Goal: Transaction & Acquisition: Purchase product/service

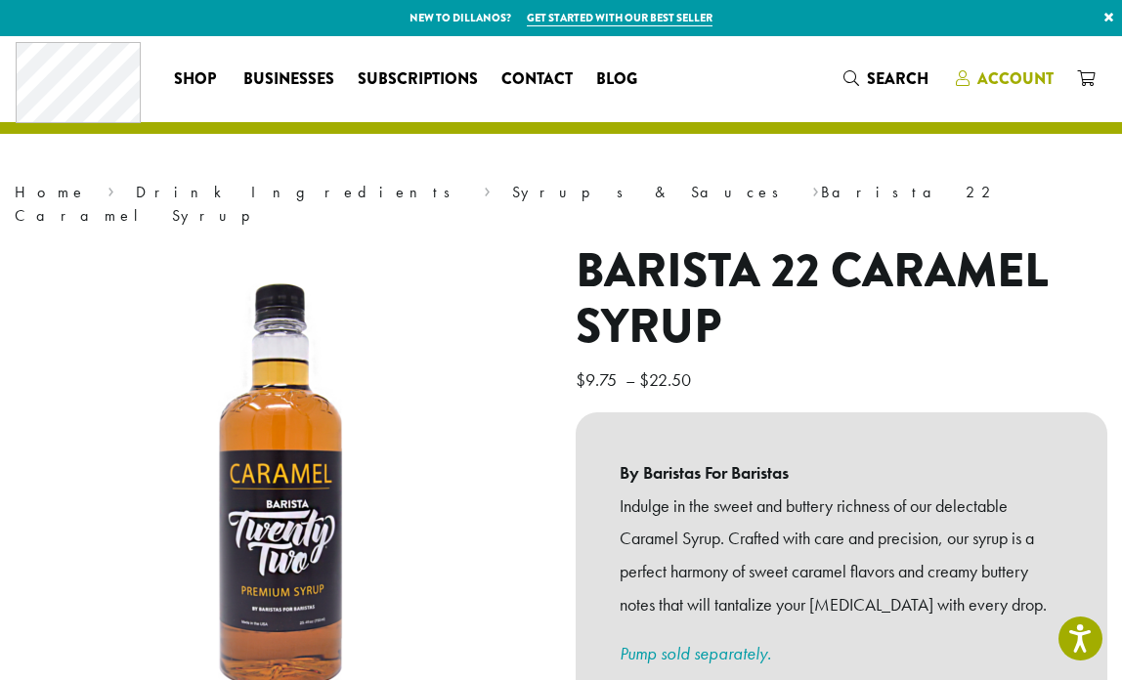
click at [992, 79] on span "Account" at bounding box center [1016, 78] width 76 height 22
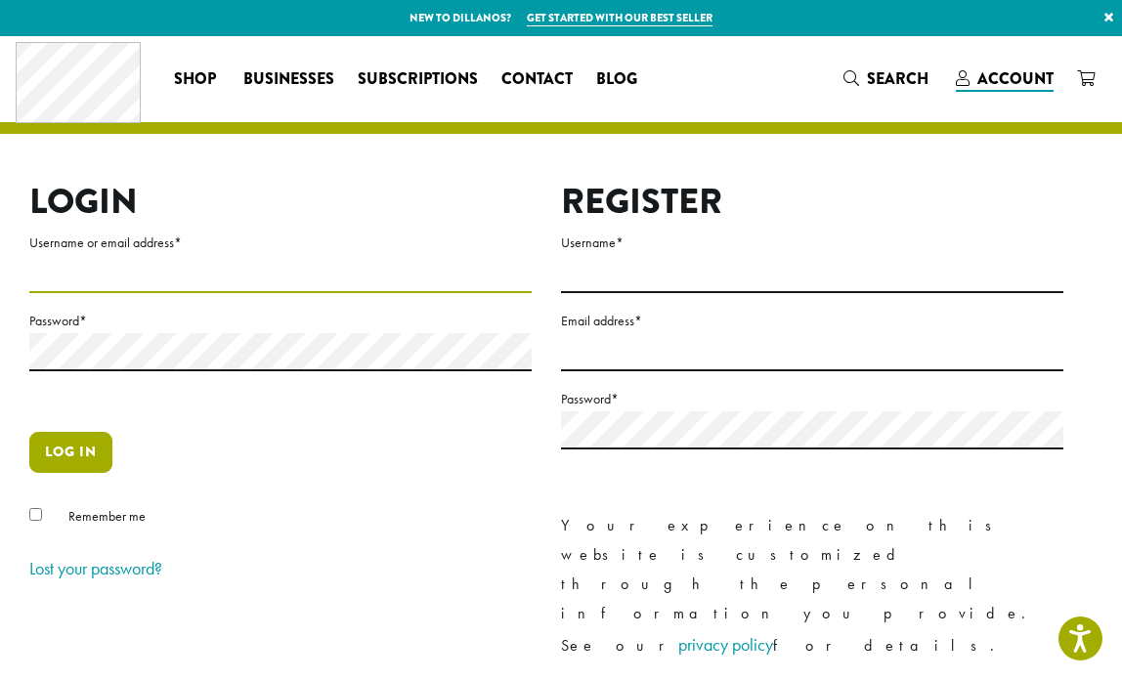
type input "**********"
click at [64, 451] on button "Log in" at bounding box center [70, 452] width 83 height 41
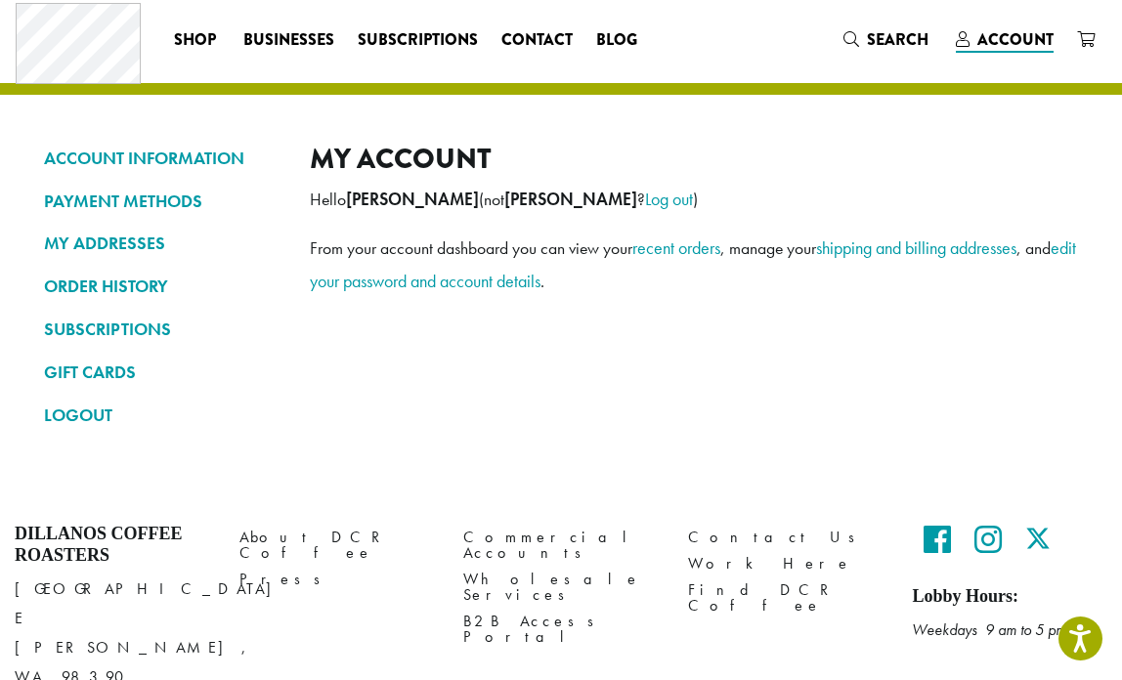
scroll to position [37, 0]
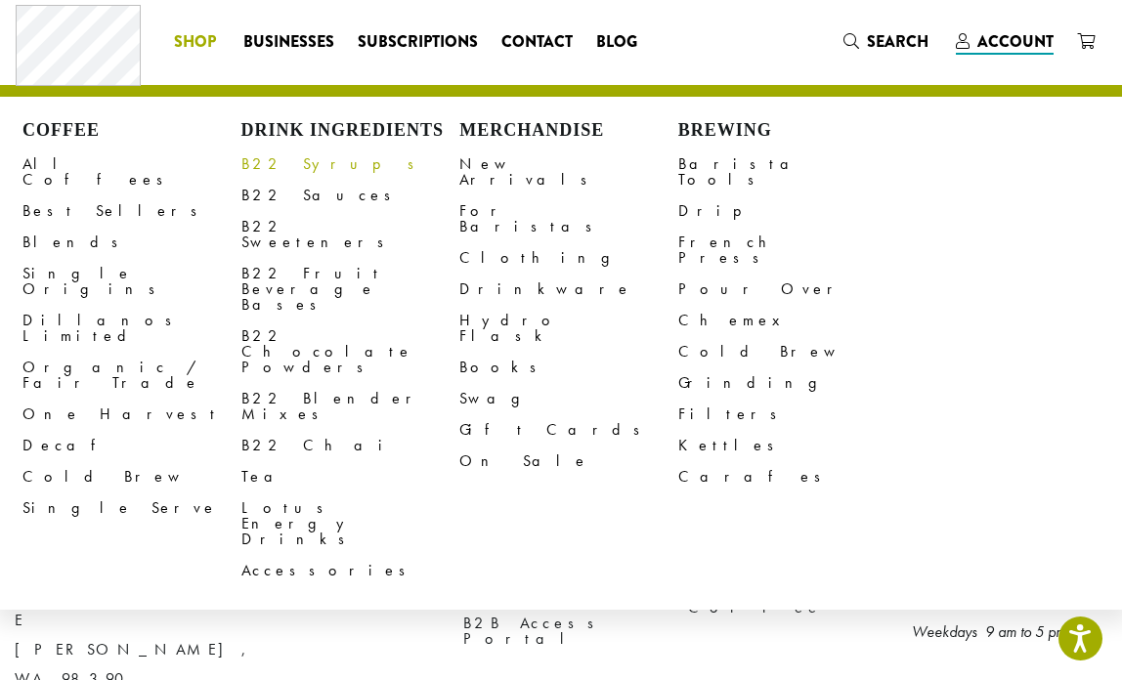
click at [268, 158] on link "B22 Syrups" at bounding box center [350, 164] width 219 height 31
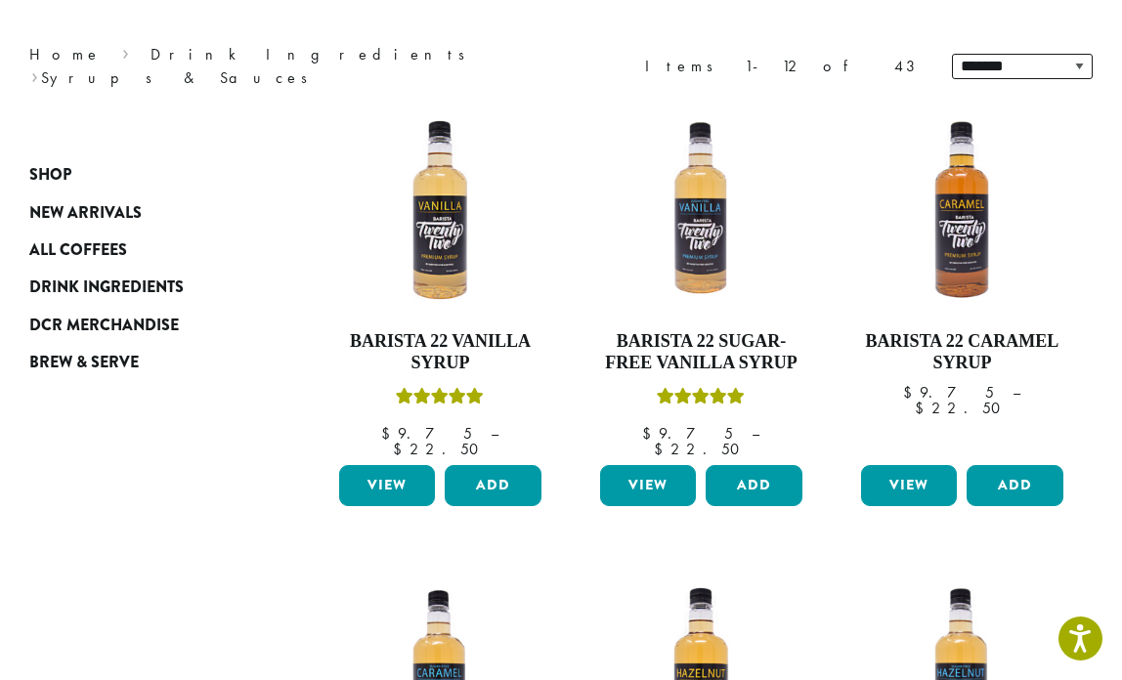
scroll to position [242, 0]
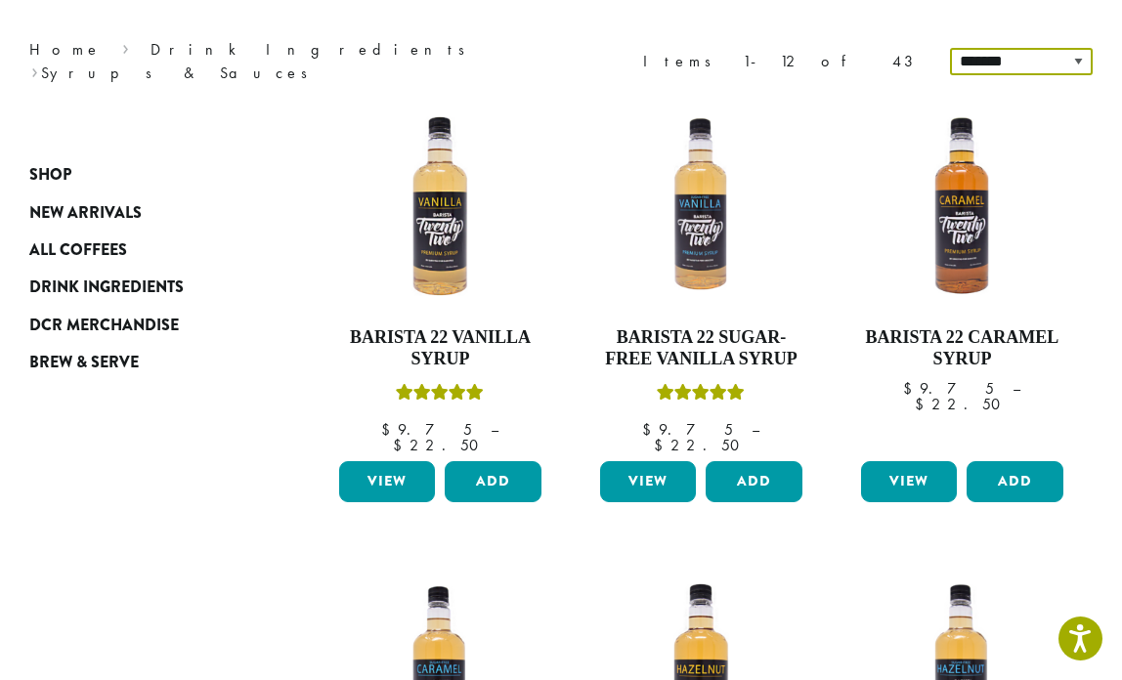
click at [1042, 52] on select "**********" at bounding box center [1021, 61] width 143 height 27
select select "*********"
click at [953, 48] on select "**********" at bounding box center [1021, 61] width 143 height 27
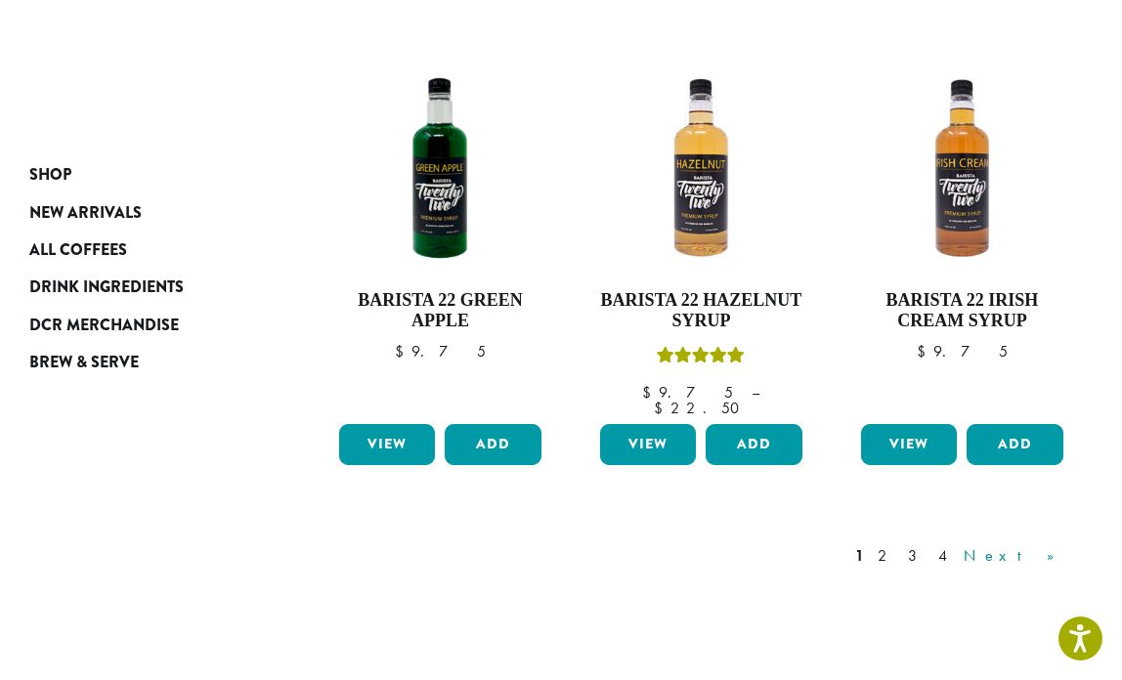
scroll to position [1631, 0]
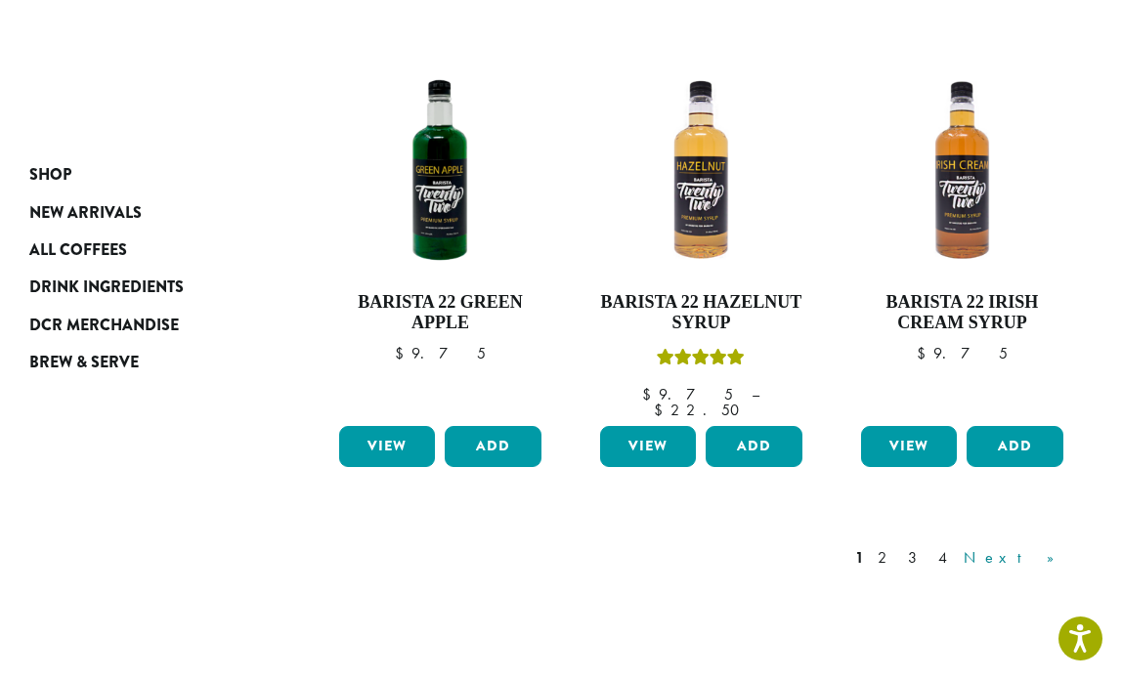
click at [1049, 546] on link "Next »" at bounding box center [1016, 557] width 112 height 23
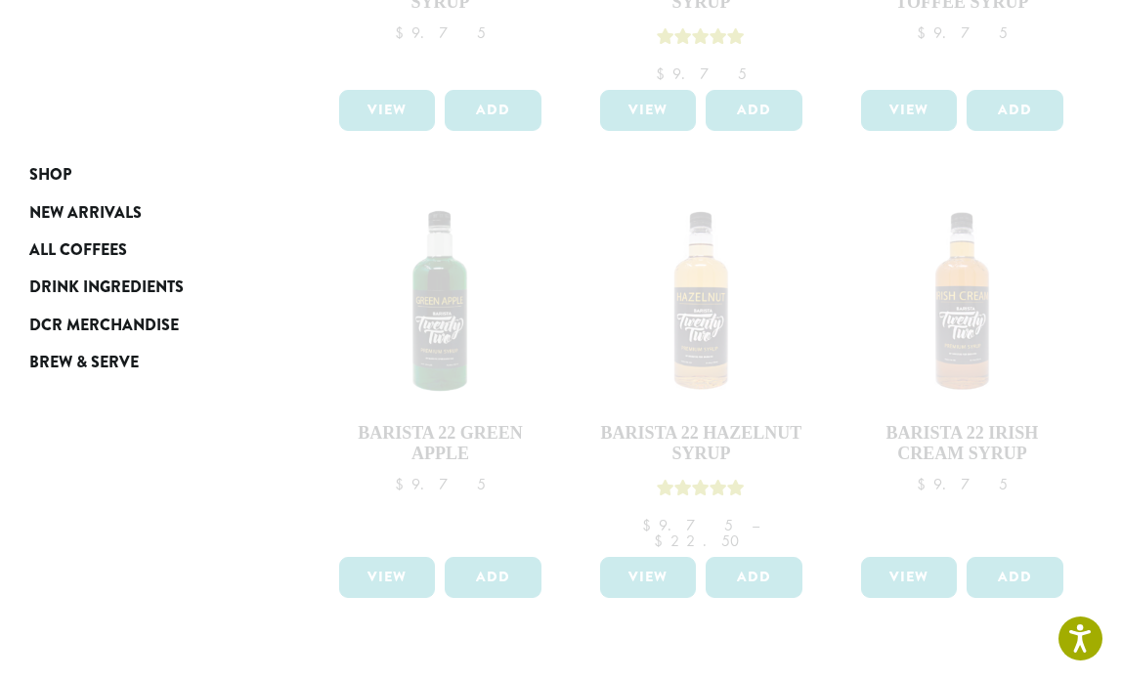
scroll to position [1522, 0]
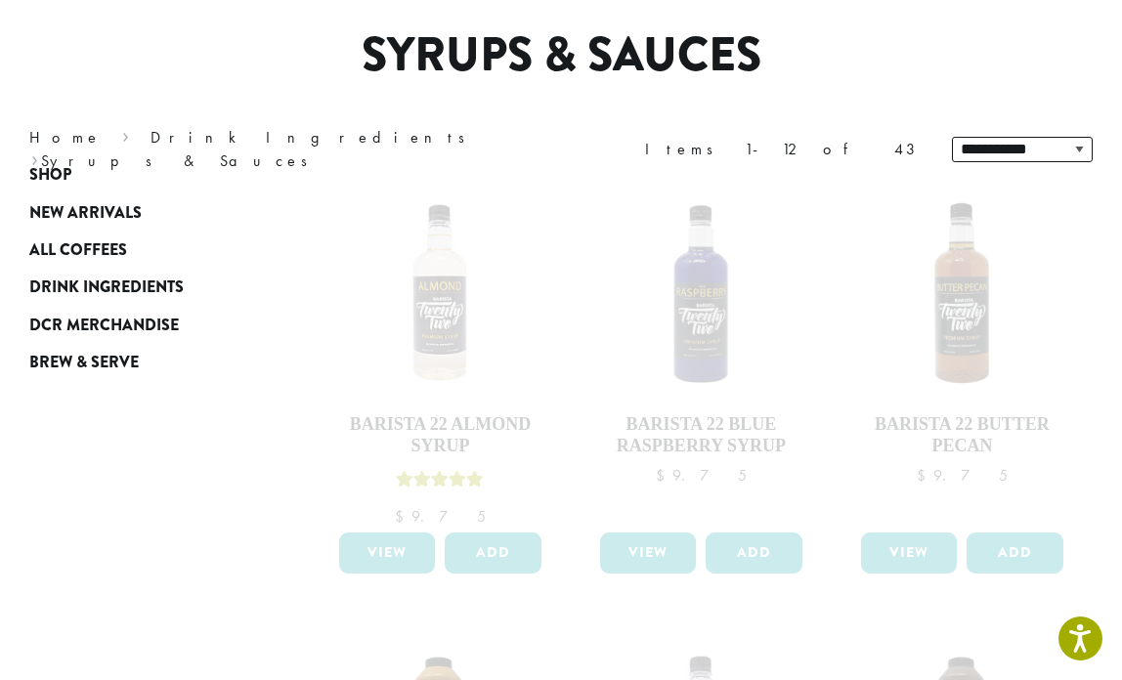
scroll to position [0, 0]
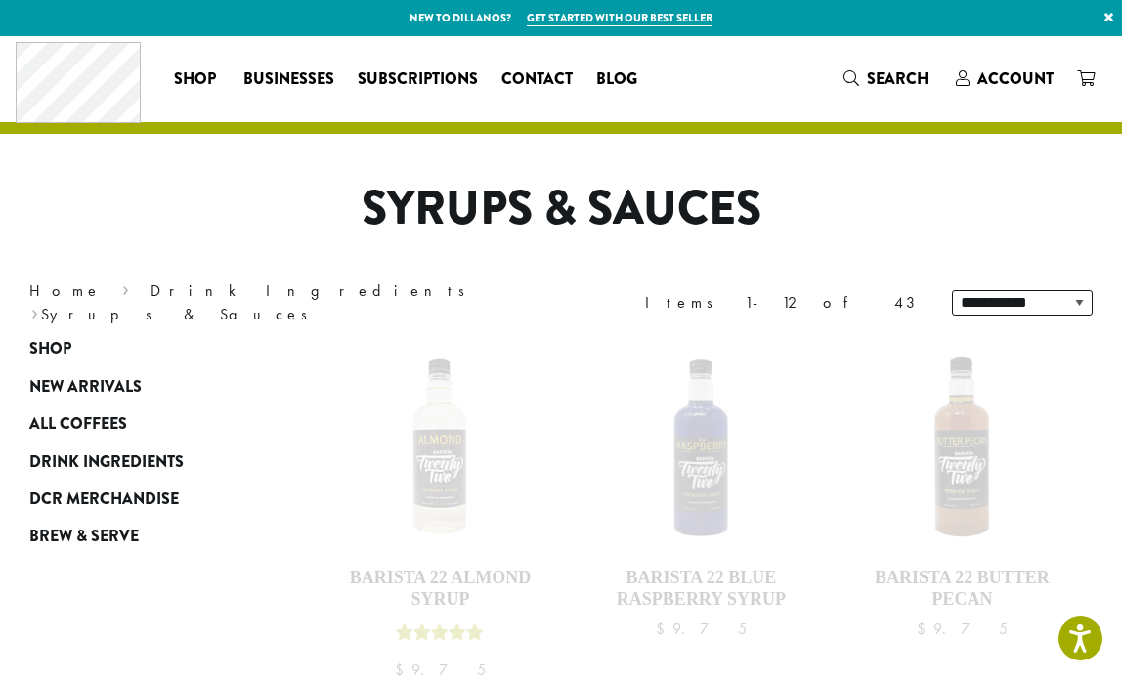
click at [231, 303] on nav "Home › Drink Ingredients › Syrups & Sauces" at bounding box center [280, 303] width 502 height 47
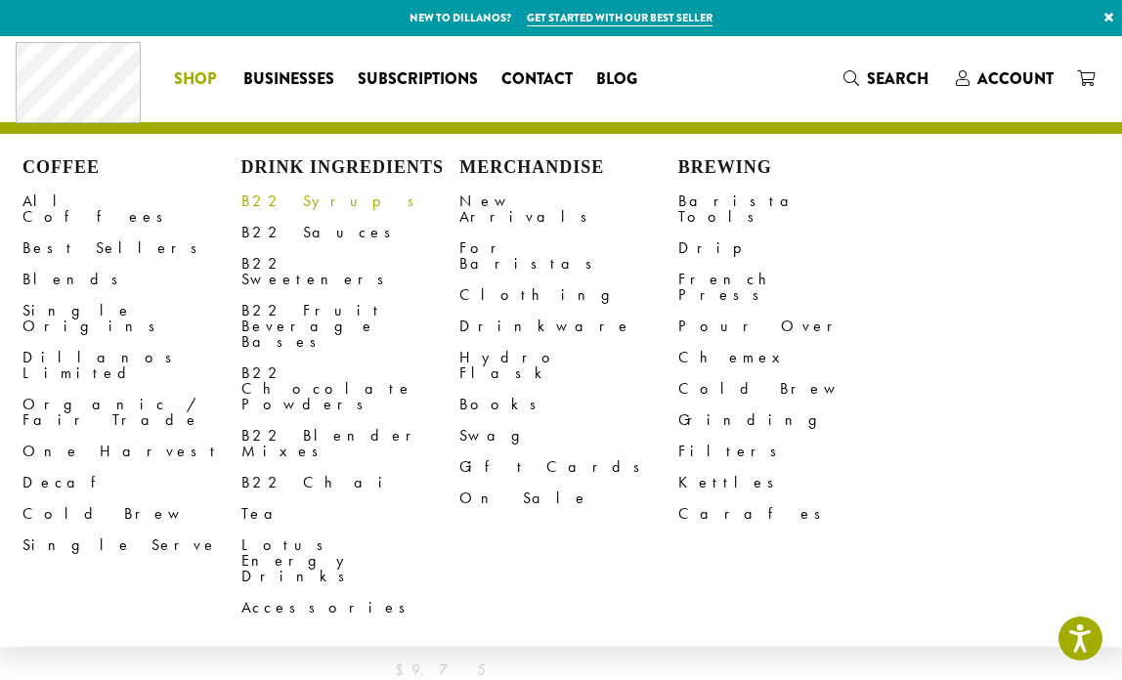
click at [295, 204] on link "B22 Syrups" at bounding box center [350, 201] width 219 height 31
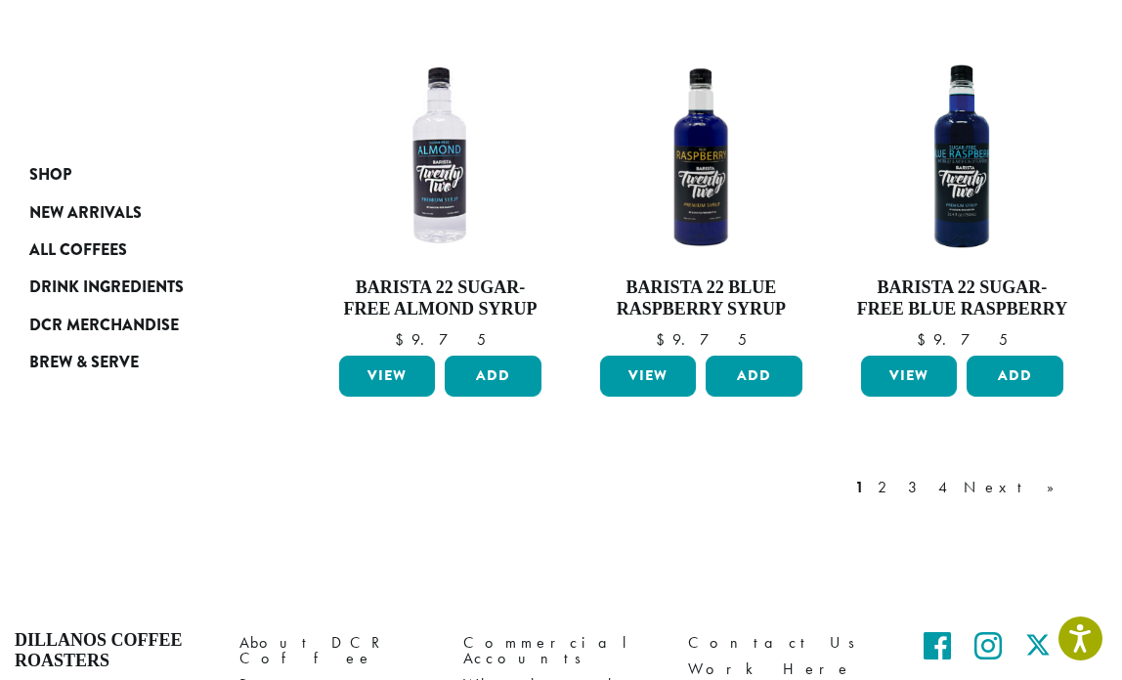
scroll to position [1684, 0]
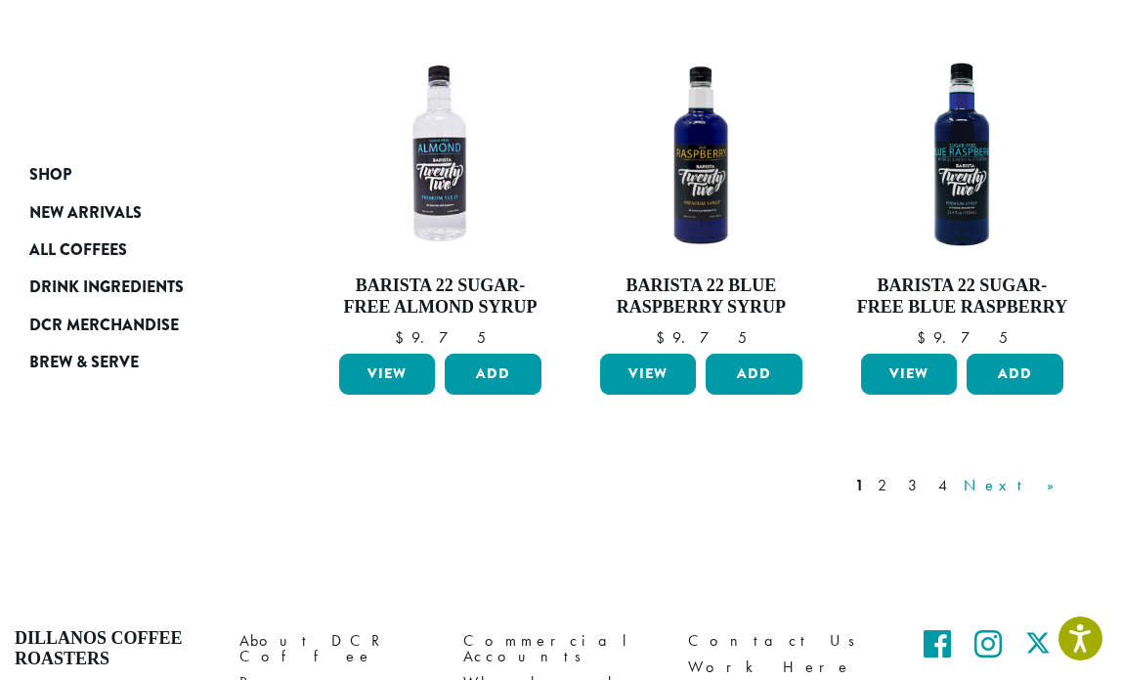
click at [1041, 474] on link "Next »" at bounding box center [1016, 485] width 112 height 23
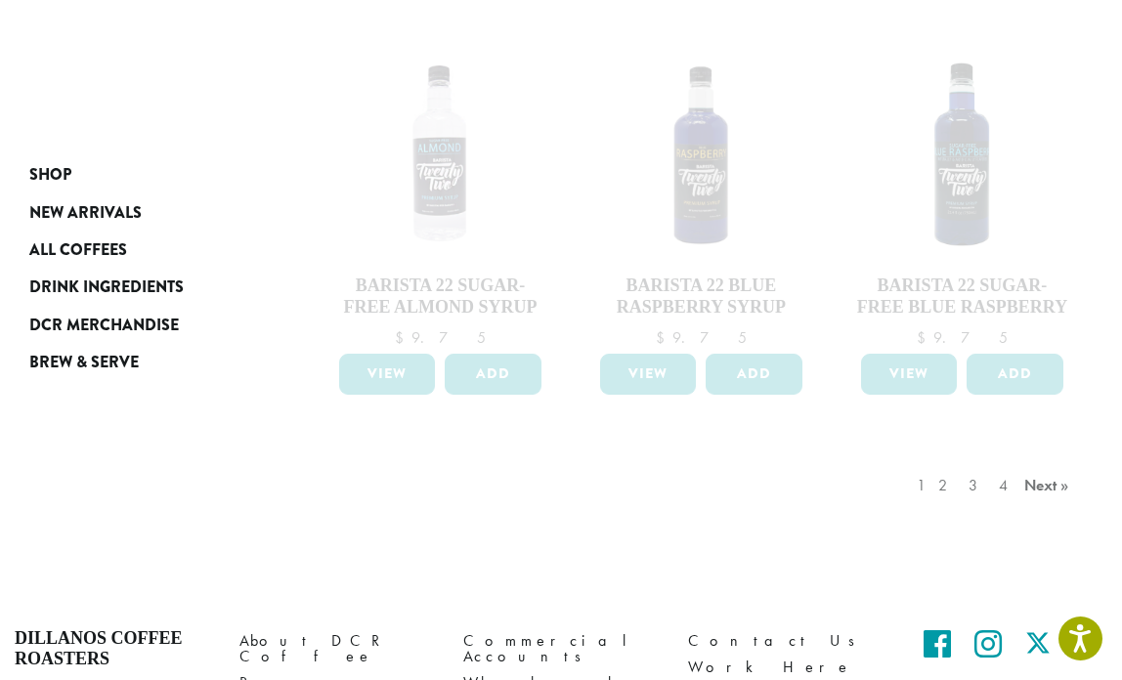
click at [959, 459] on div "1 2 3 4 Next »" at bounding box center [995, 505] width 165 height 92
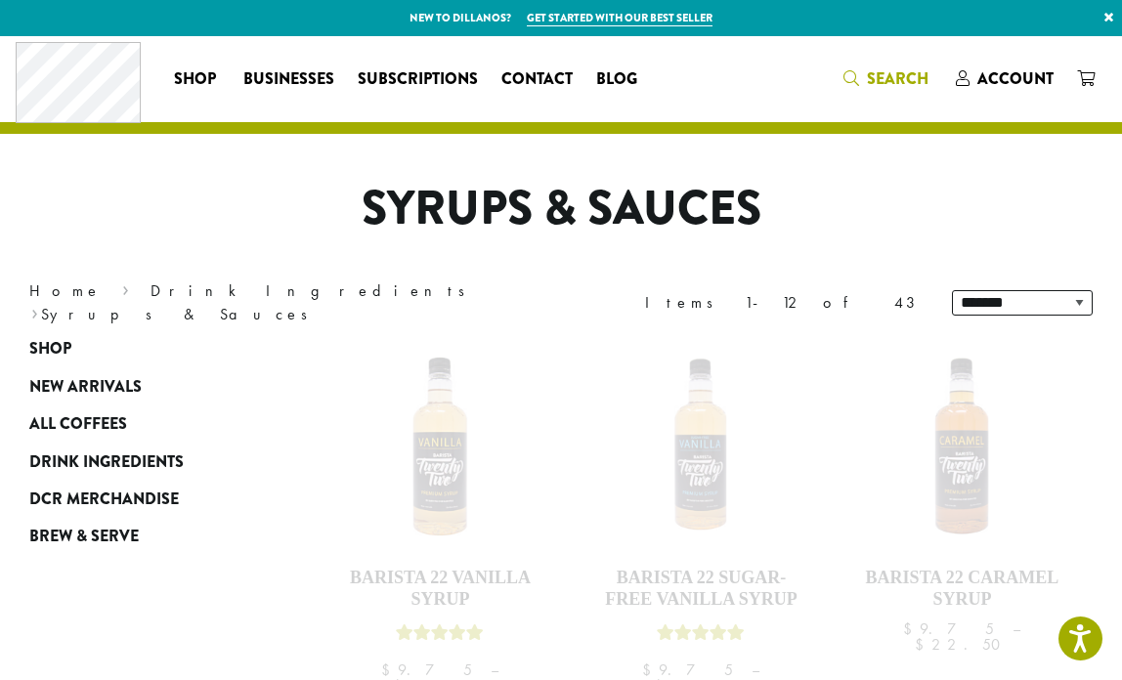
click at [852, 77] on icon "Search" at bounding box center [852, 78] width 16 height 16
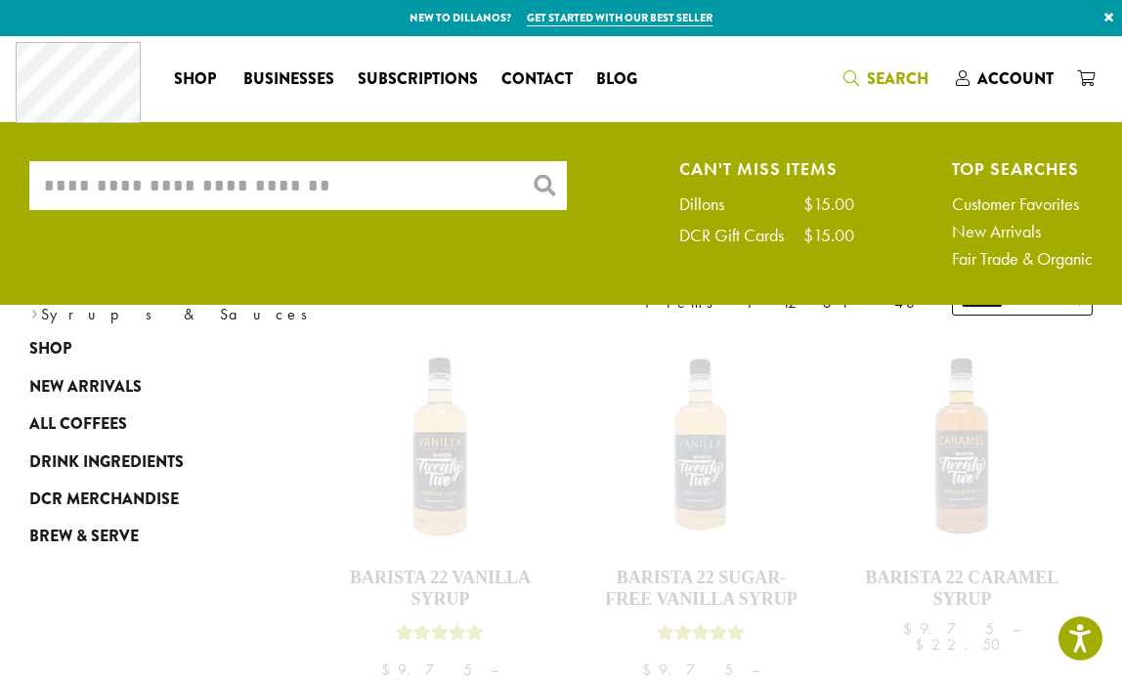
click at [359, 190] on input "What are you searching for?" at bounding box center [298, 185] width 538 height 49
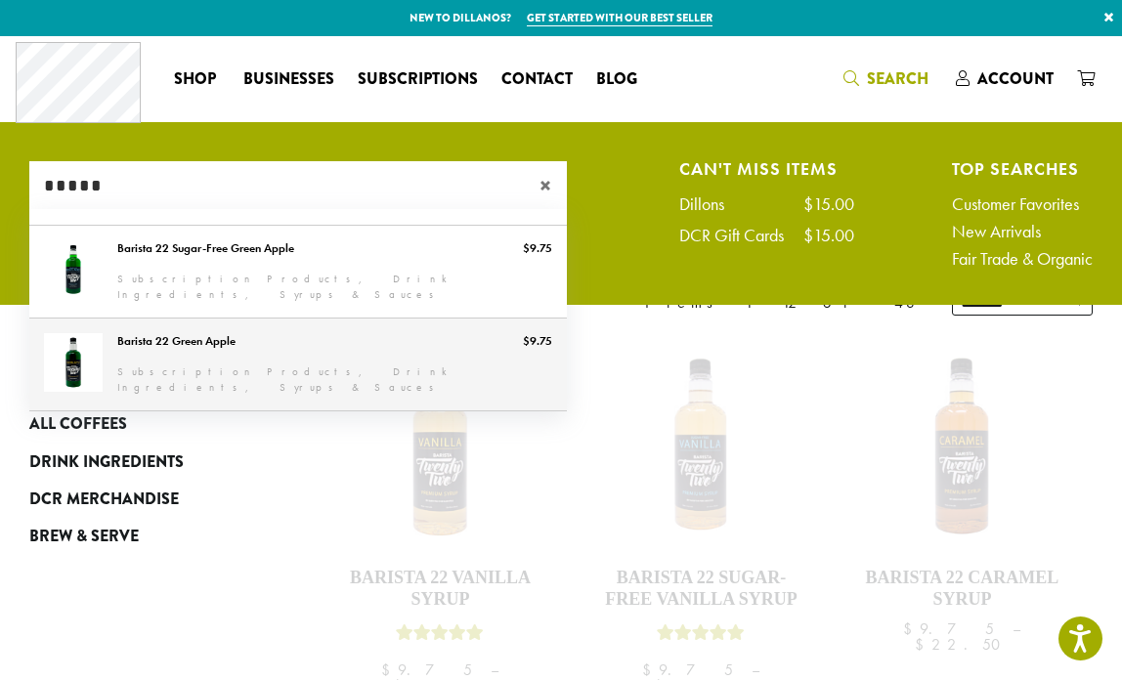
type input "*****"
click at [204, 351] on link "Barista 22 Green Apple" at bounding box center [298, 365] width 538 height 92
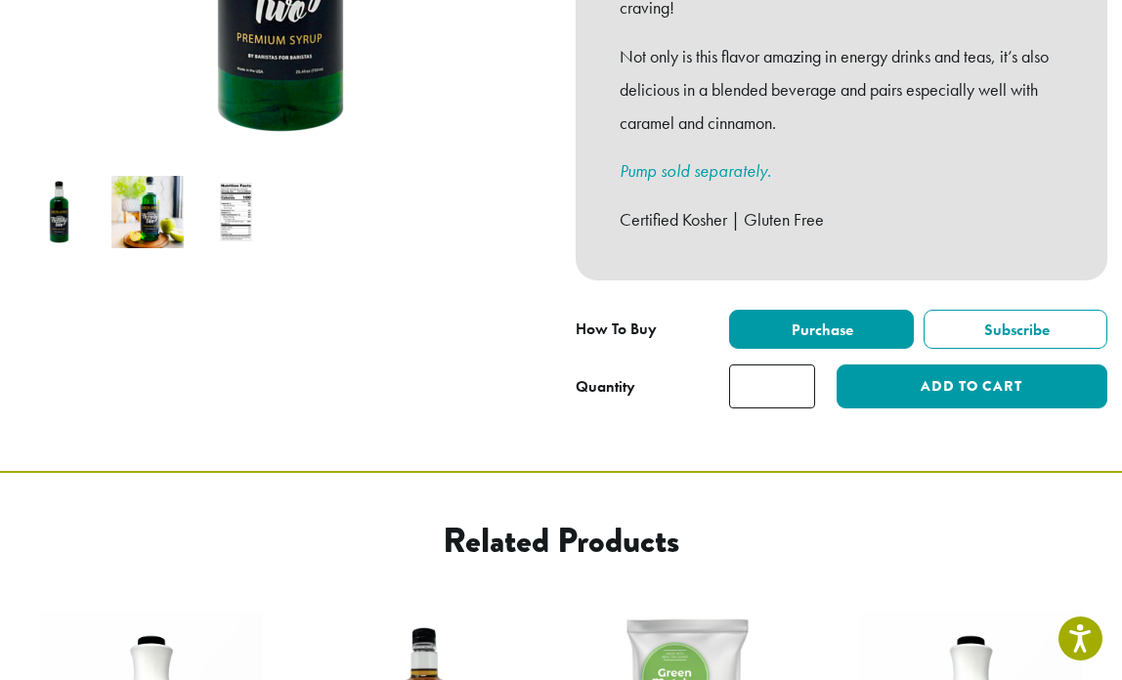
scroll to position [566, 0]
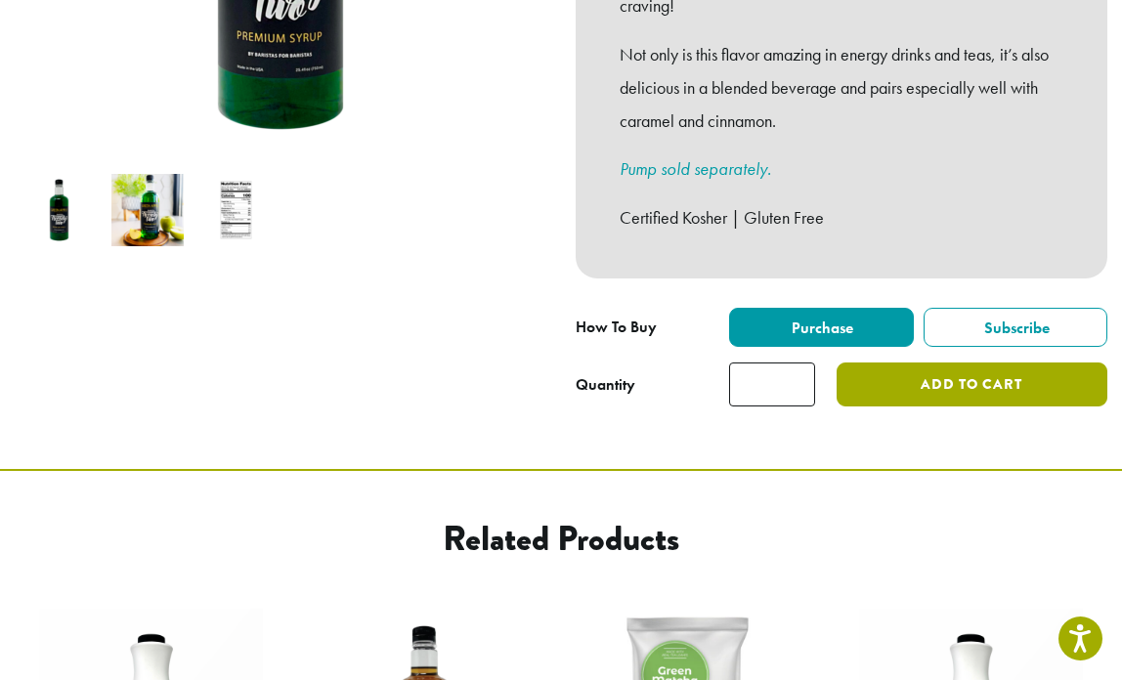
click at [922, 363] on button "Add to cart" at bounding box center [973, 385] width 272 height 44
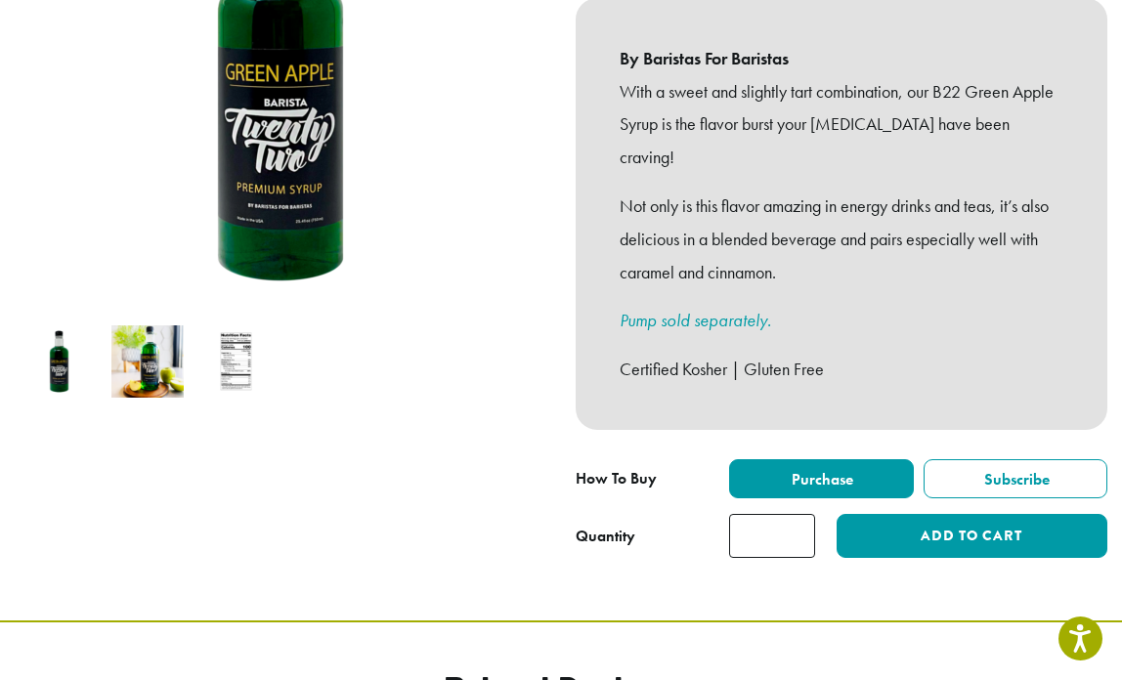
scroll to position [412, 0]
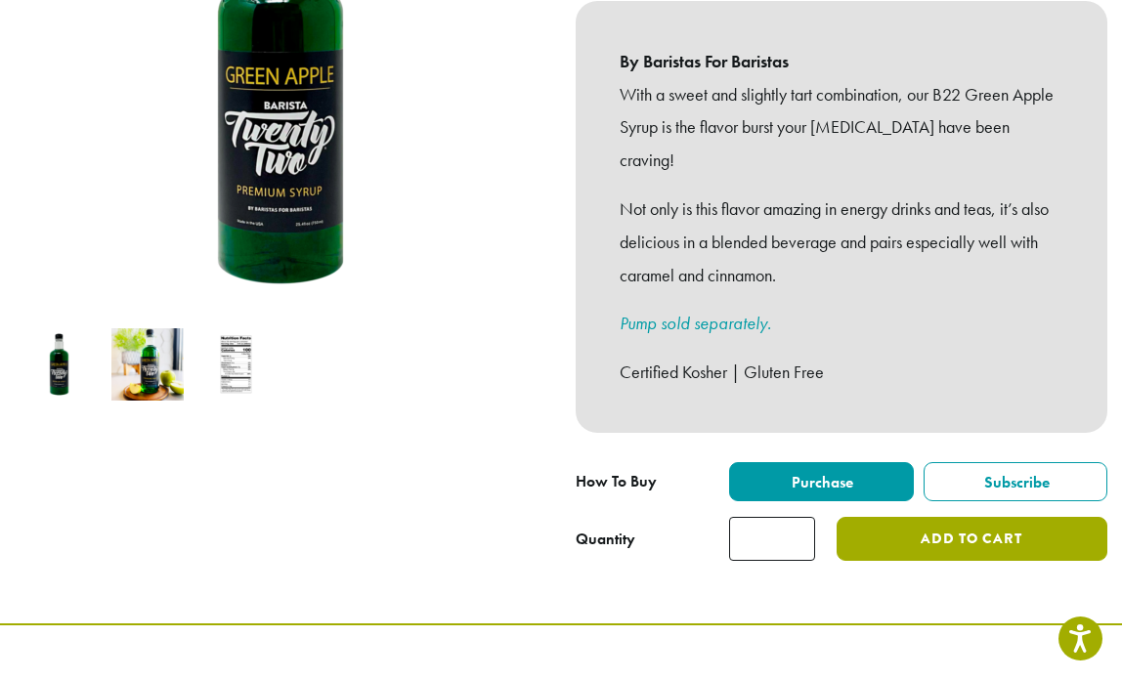
click at [938, 517] on button "Add to cart" at bounding box center [973, 539] width 272 height 44
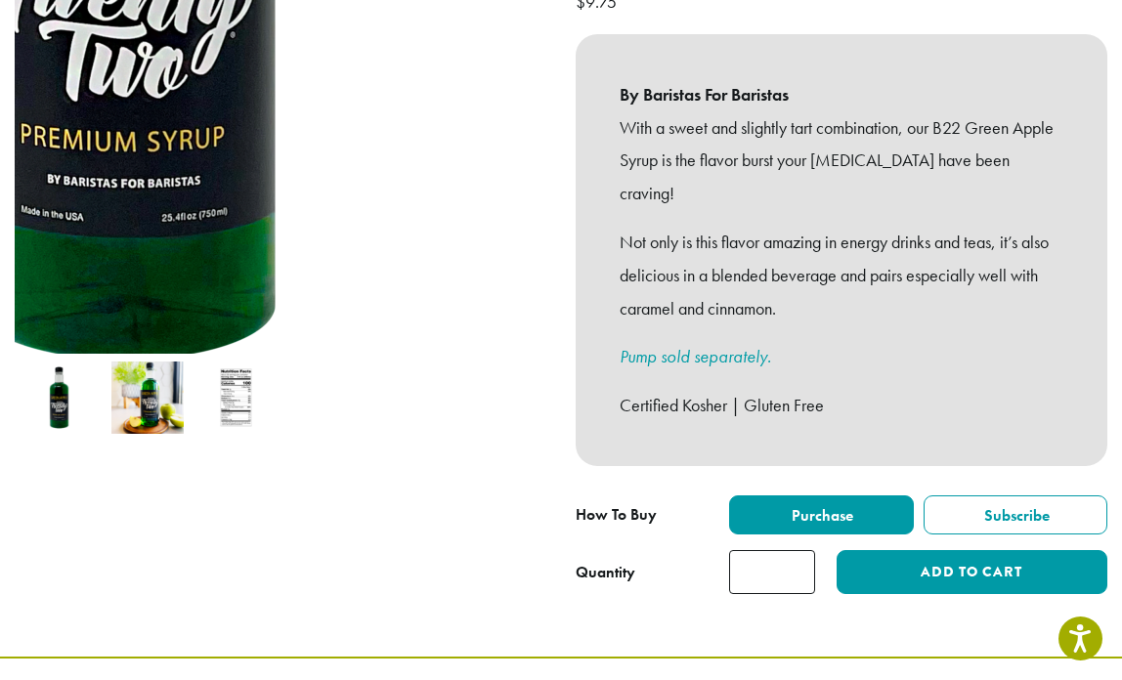
scroll to position [380, 0]
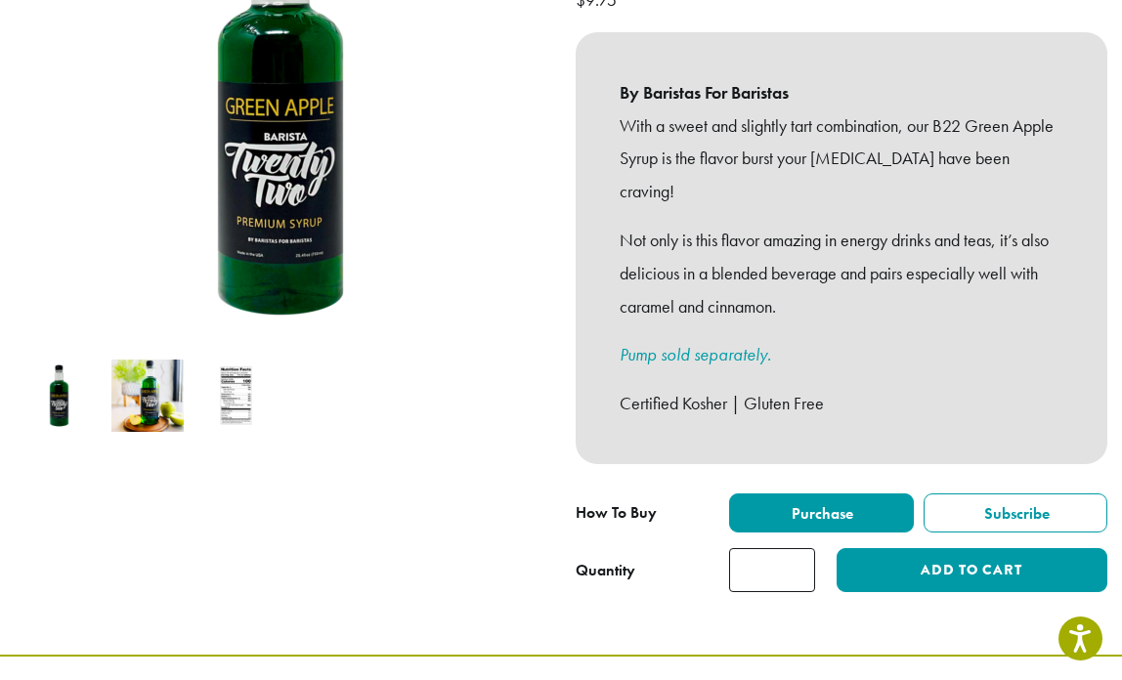
click at [659, 343] on link "Pump sold separately." at bounding box center [696, 354] width 152 height 22
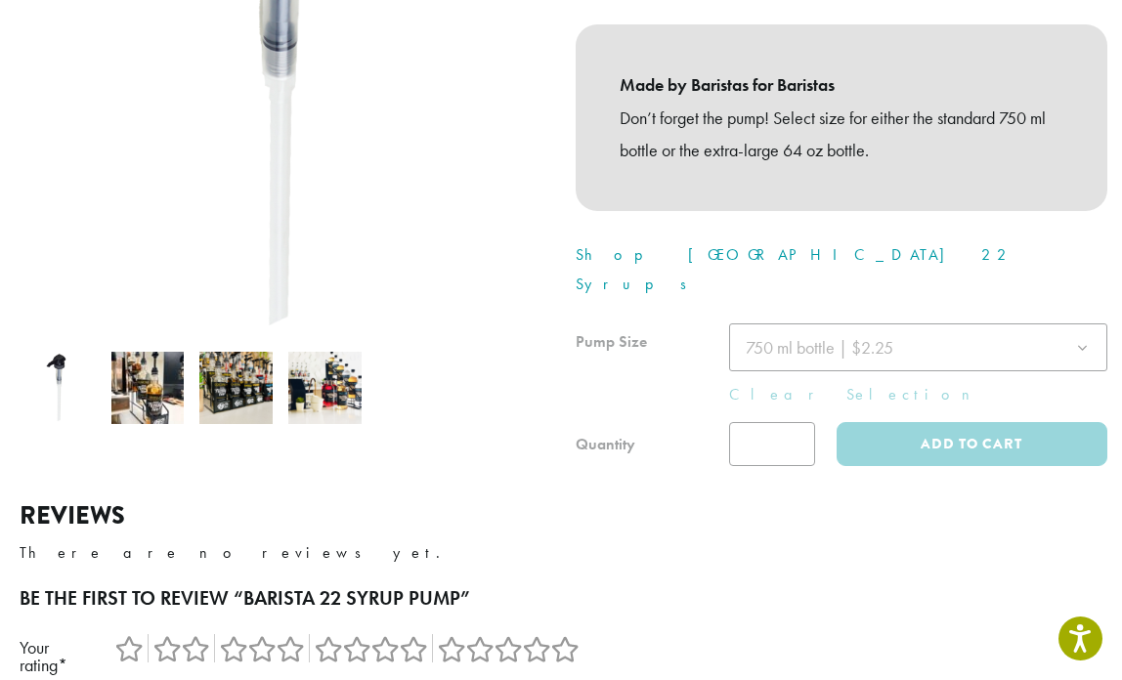
scroll to position [368, 0]
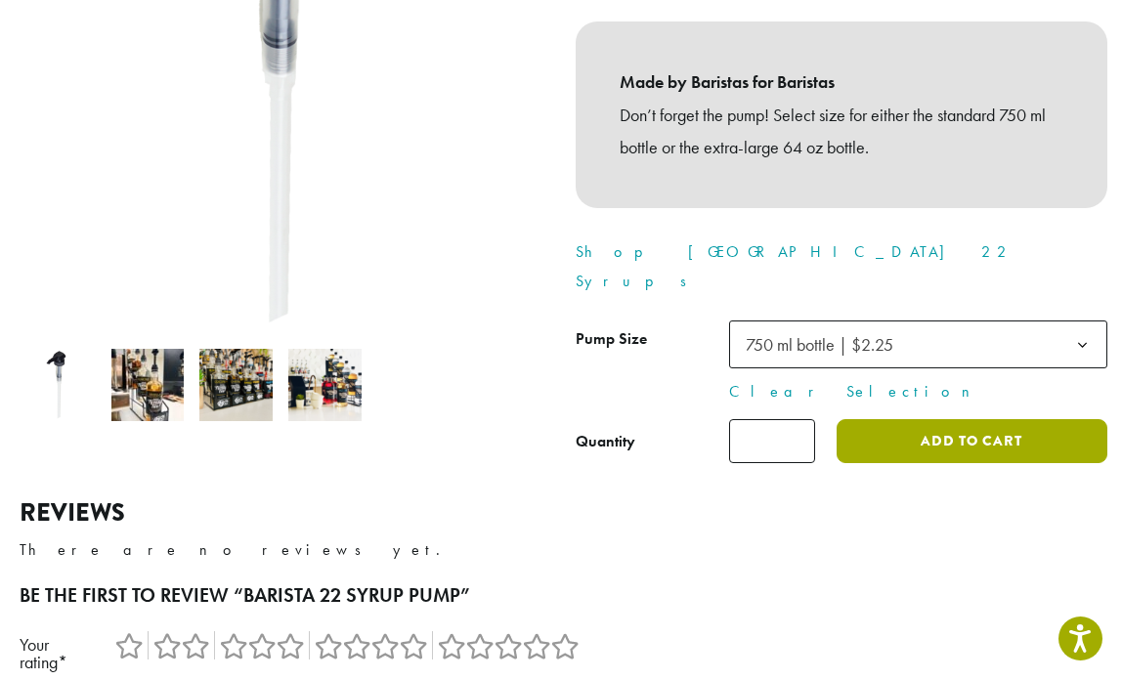
click at [962, 419] on button "Add to cart" at bounding box center [973, 441] width 272 height 44
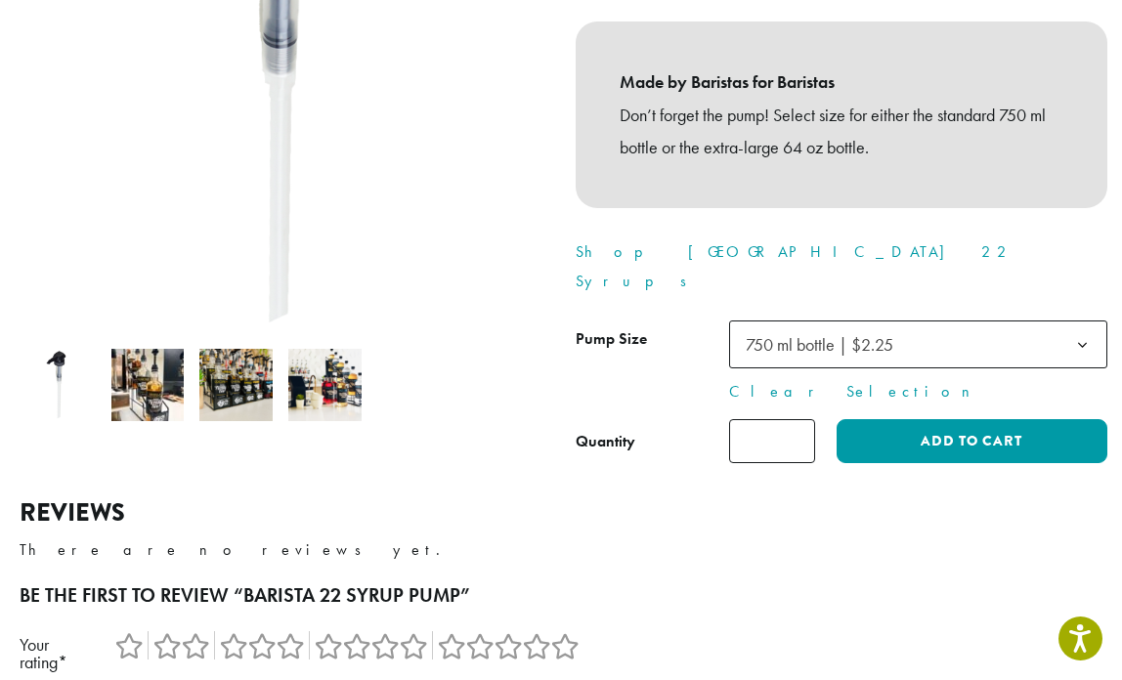
click at [156, 399] on img at bounding box center [147, 385] width 73 height 73
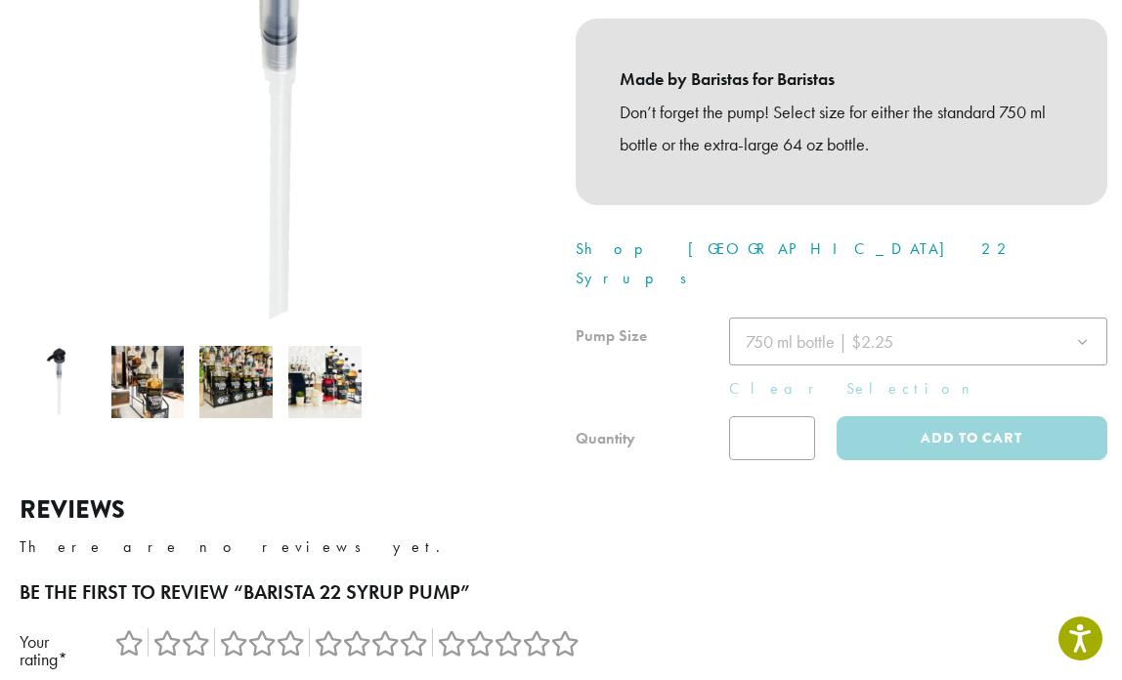
scroll to position [504, 0]
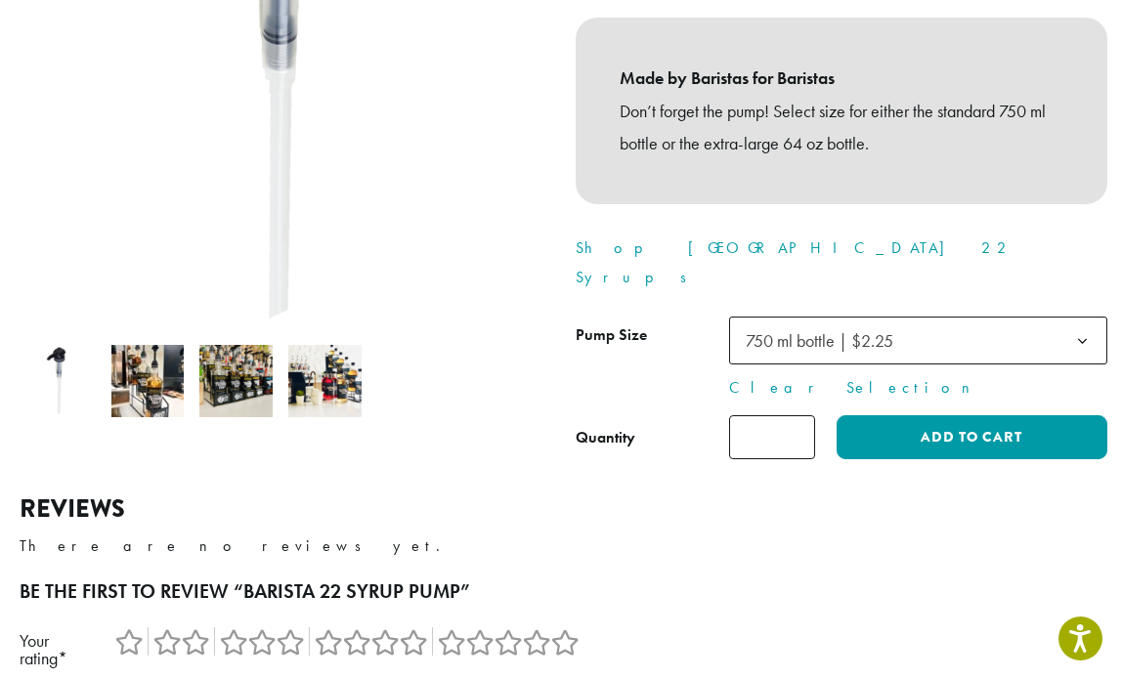
click at [230, 352] on img at bounding box center [235, 381] width 73 height 73
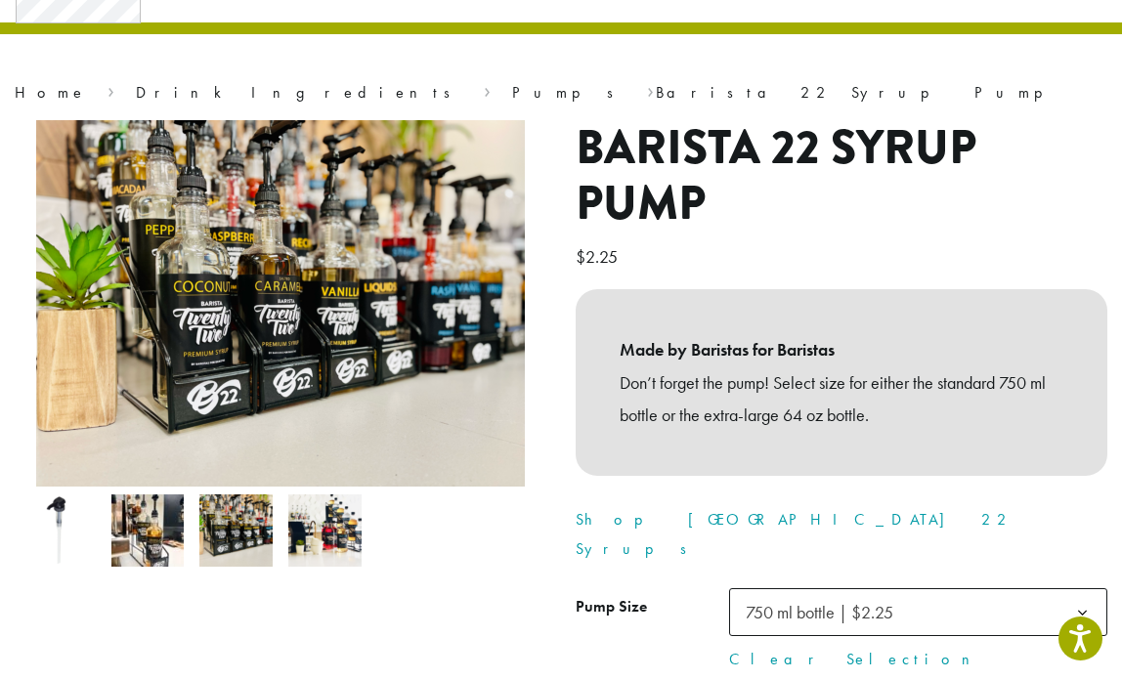
scroll to position [102, 0]
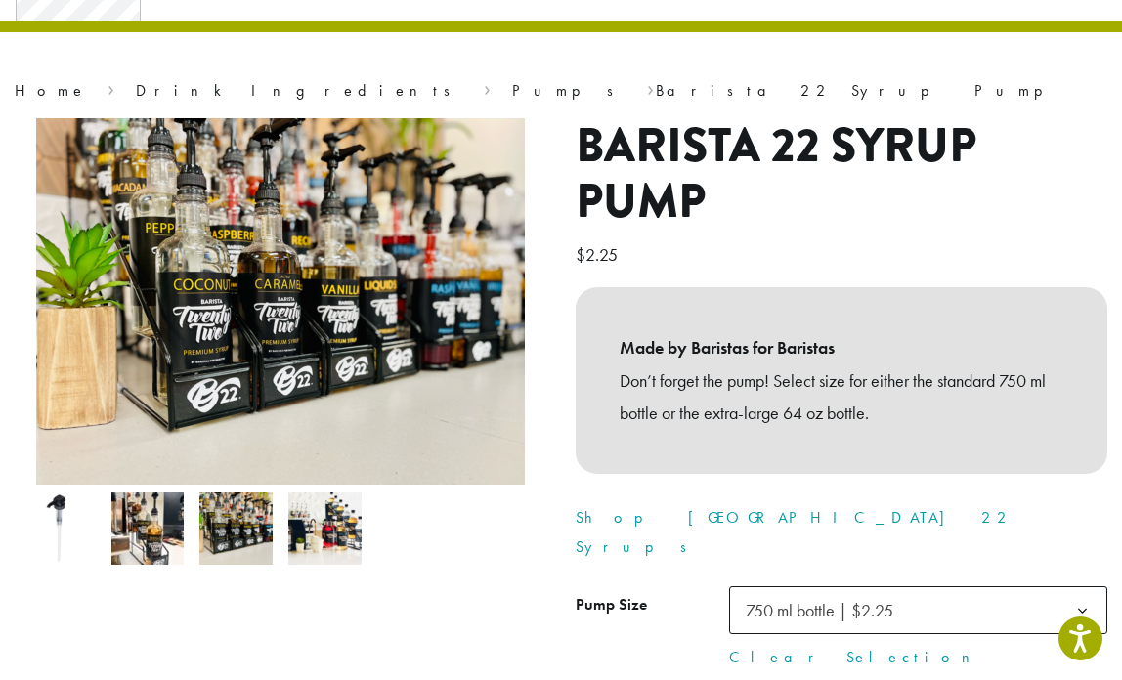
click at [322, 529] on img at bounding box center [324, 529] width 73 height 73
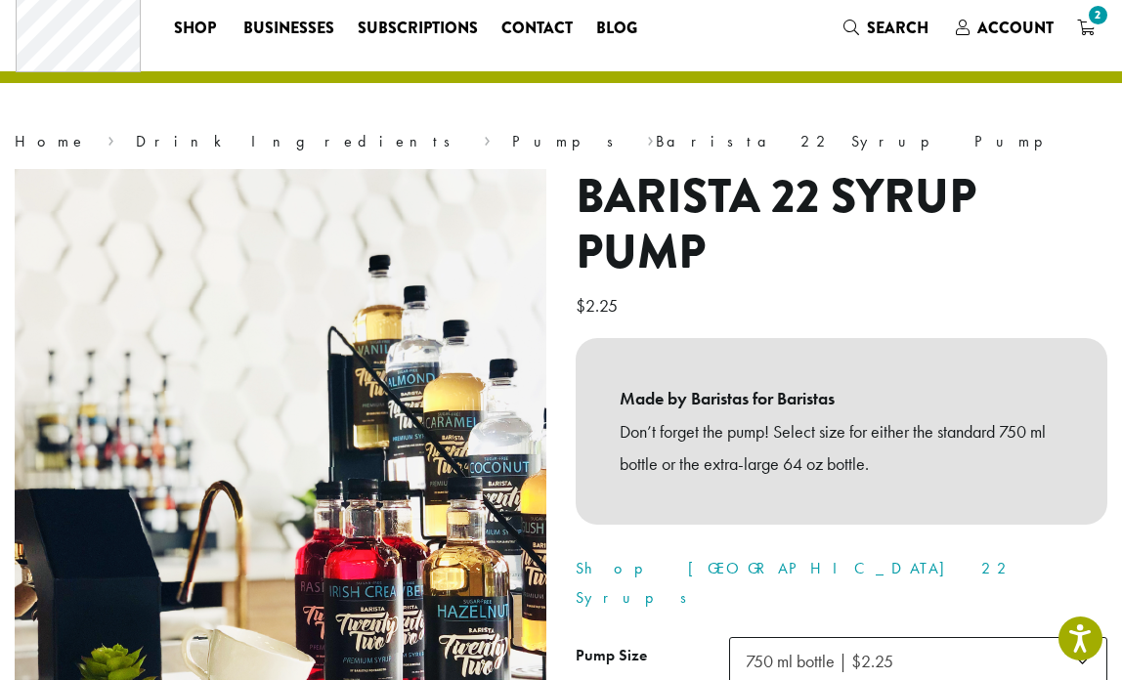
scroll to position [0, 0]
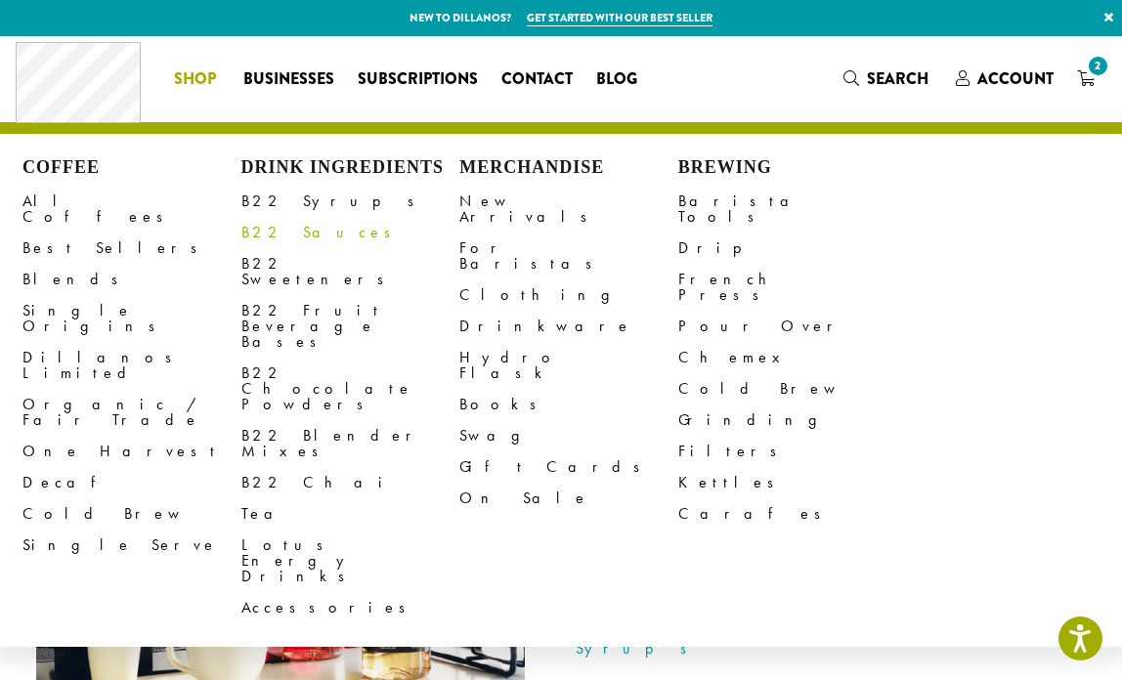
click at [283, 233] on link "B22 Sauces" at bounding box center [350, 232] width 219 height 31
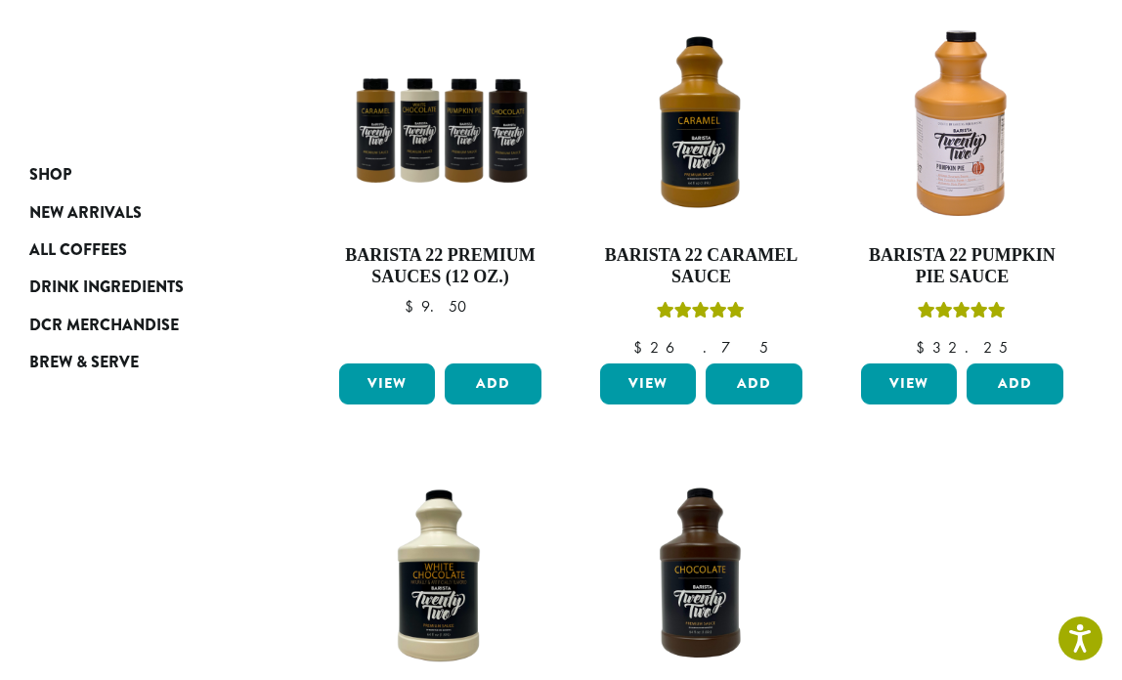
scroll to position [315, 0]
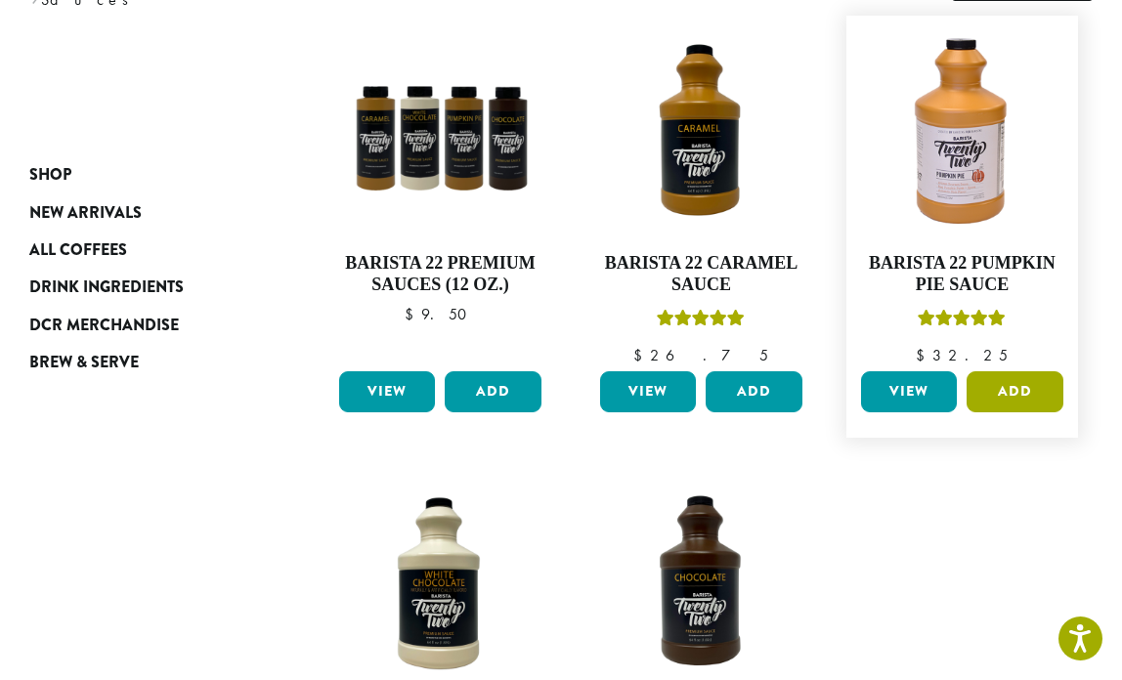
click at [1015, 388] on button "Add" at bounding box center [1015, 391] width 96 height 41
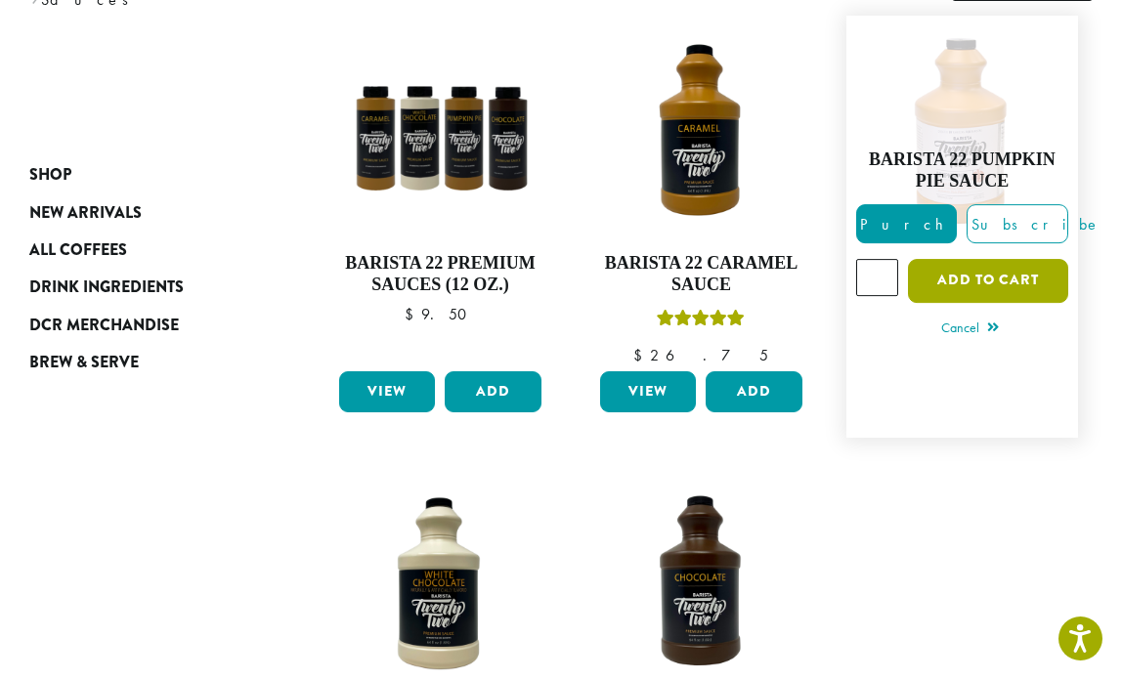
click at [971, 272] on button "Add to cart" at bounding box center [988, 281] width 160 height 44
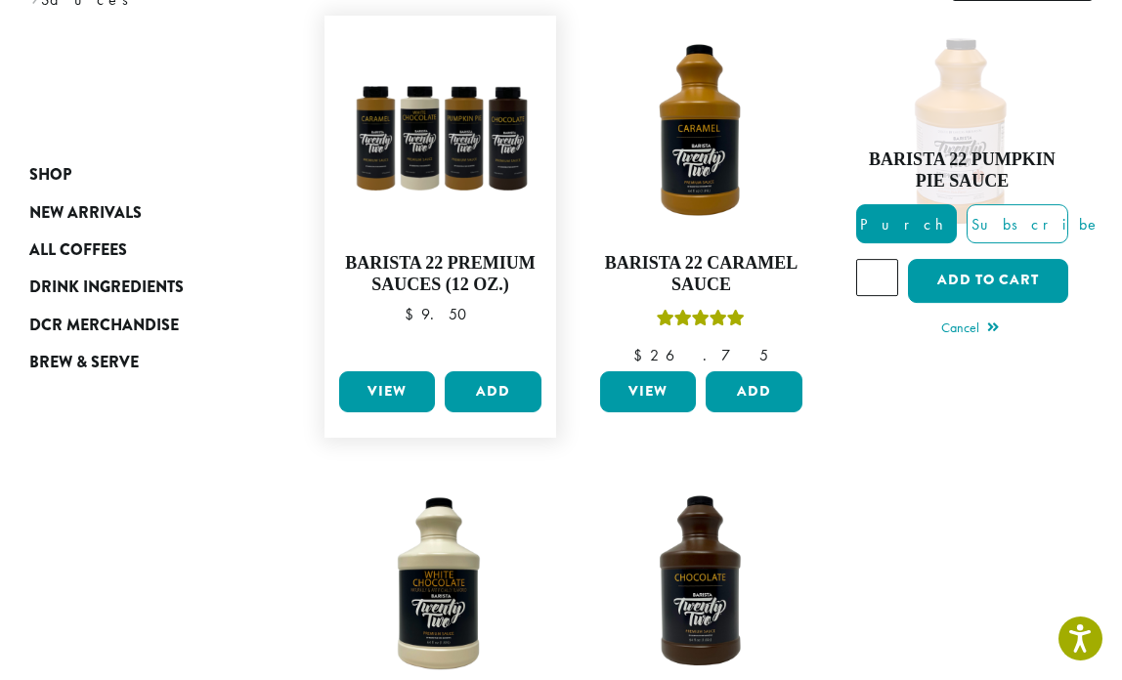
click at [383, 393] on link "View" at bounding box center [387, 391] width 96 height 41
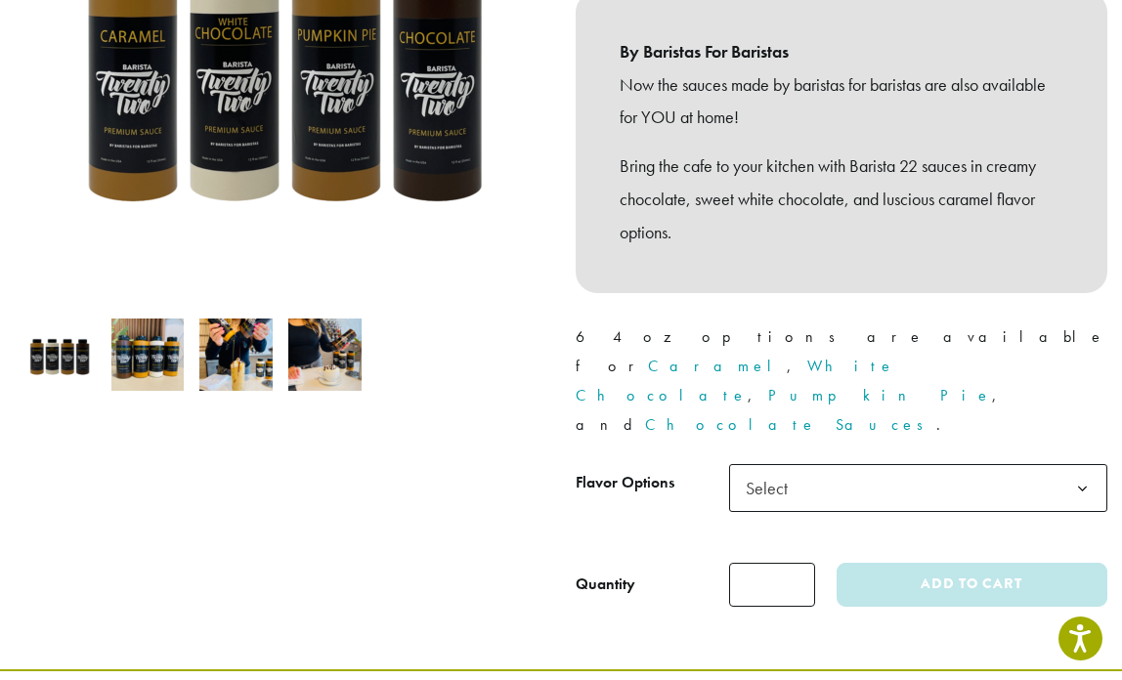
scroll to position [417, 0]
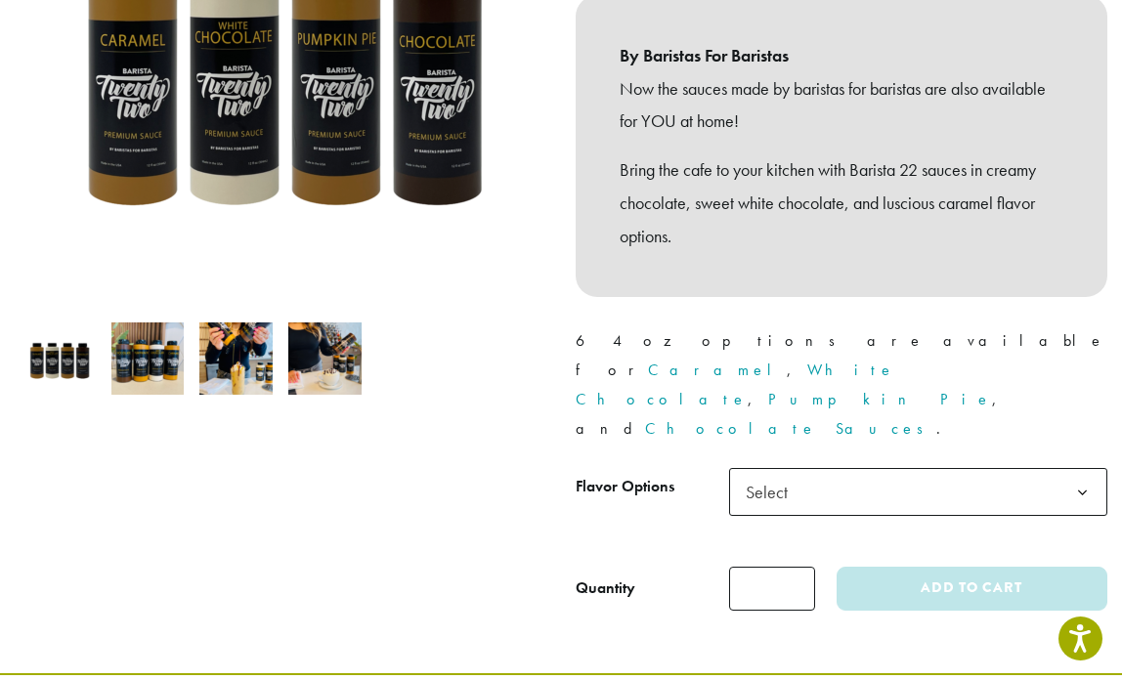
click at [798, 473] on span "Select" at bounding box center [772, 492] width 69 height 38
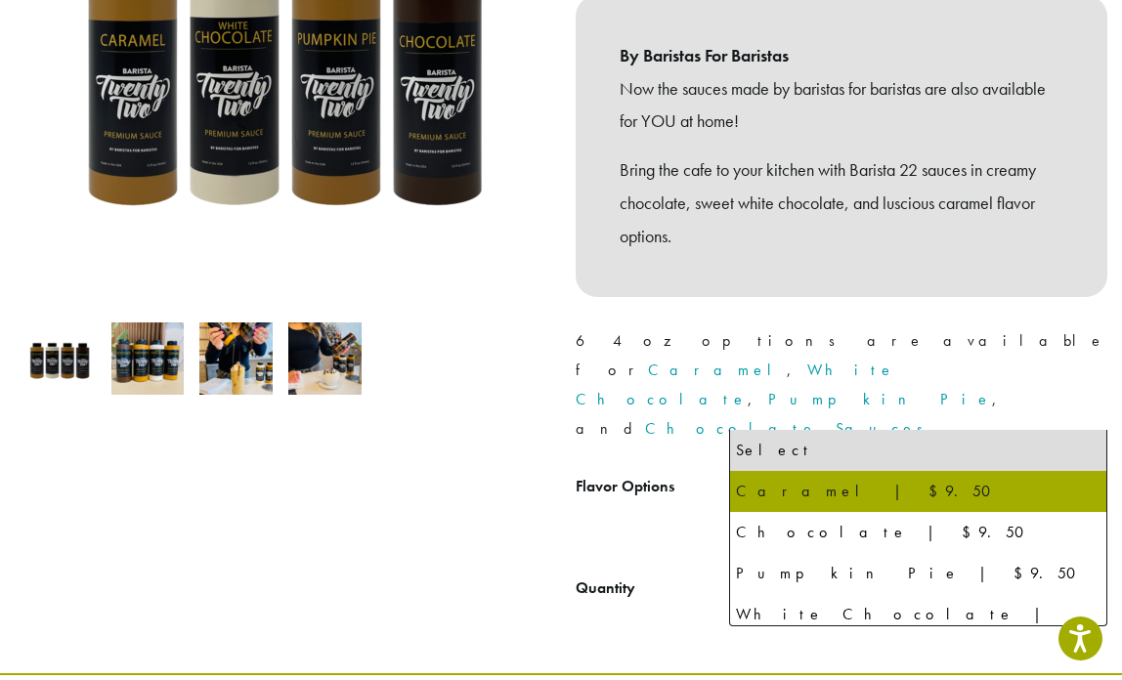
click at [343, 477] on div at bounding box center [280, 218] width 561 height 785
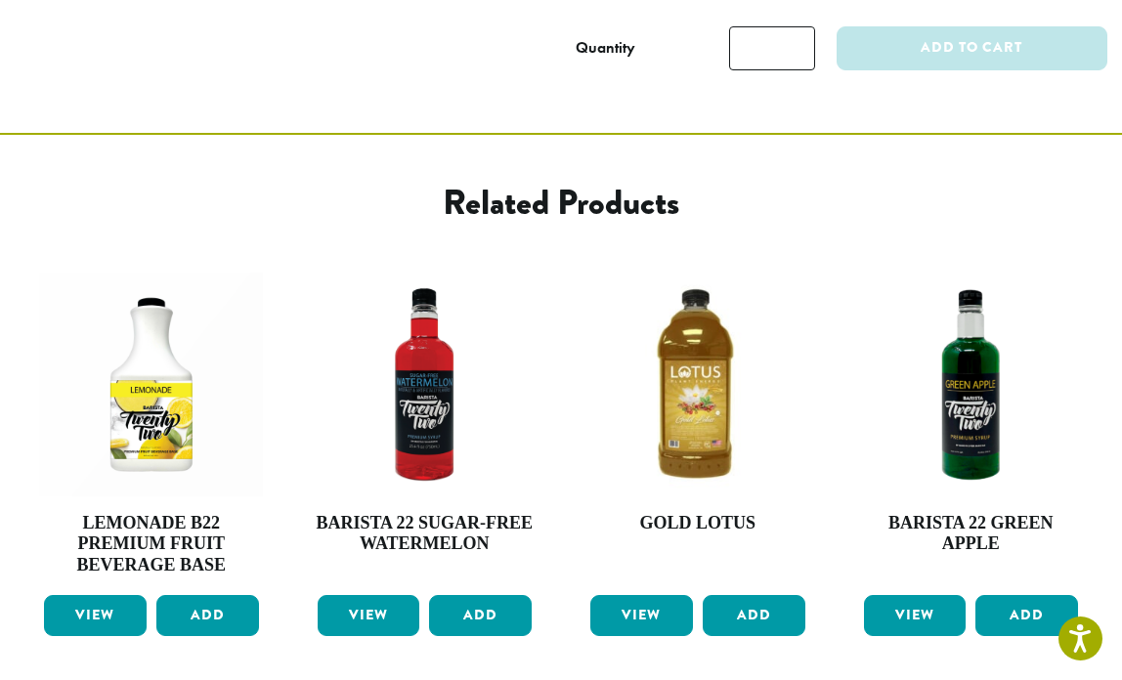
scroll to position [988, 0]
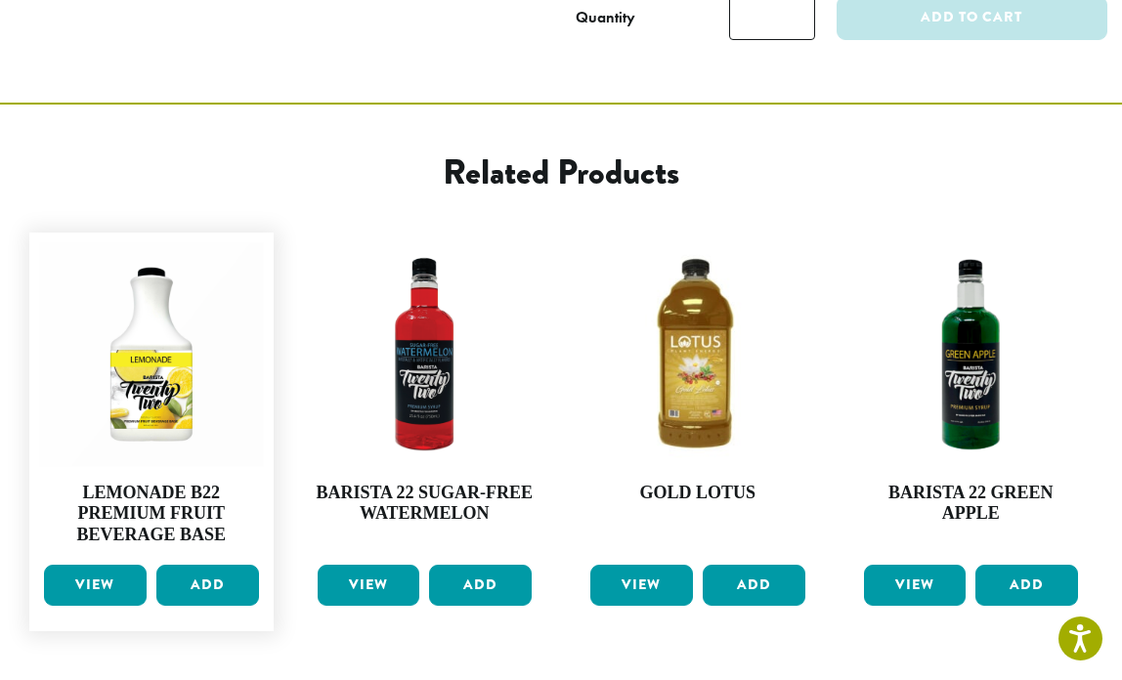
click at [95, 565] on link "View" at bounding box center [95, 585] width 103 height 41
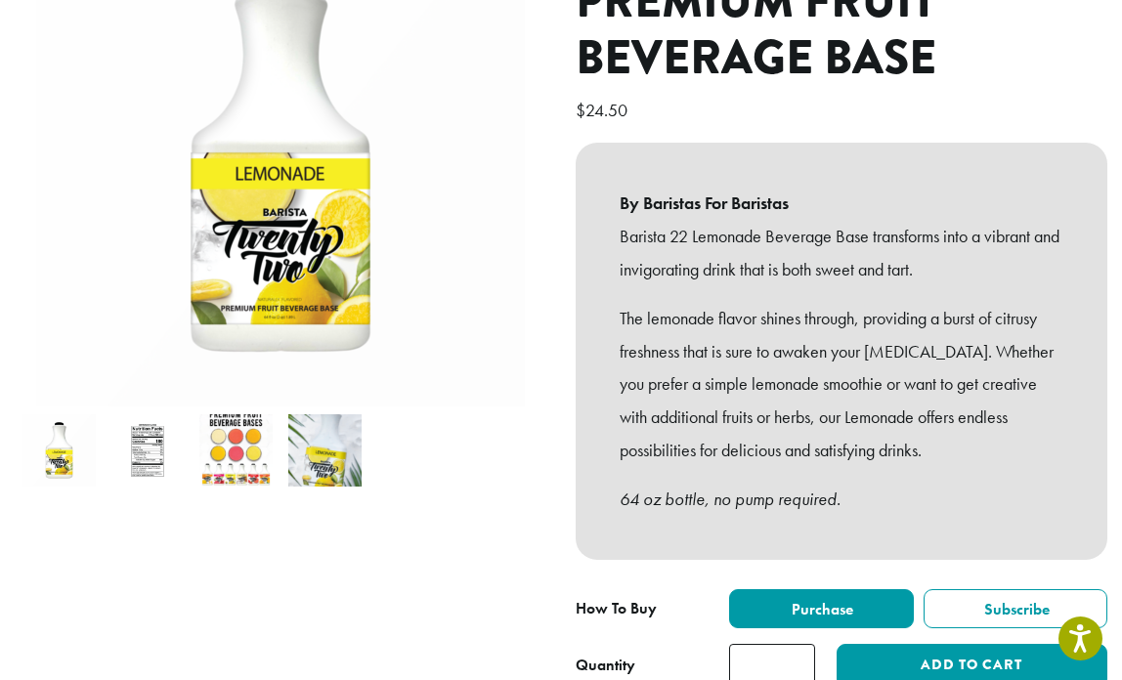
scroll to position [326, 0]
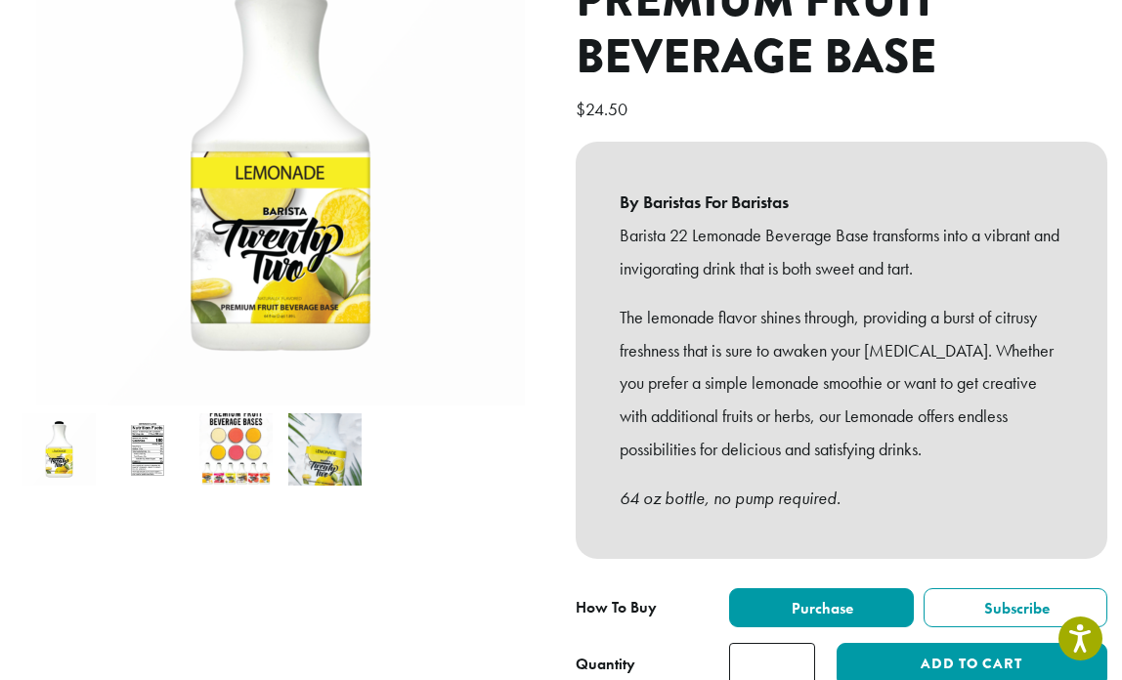
click at [148, 434] on img at bounding box center [147, 449] width 73 height 73
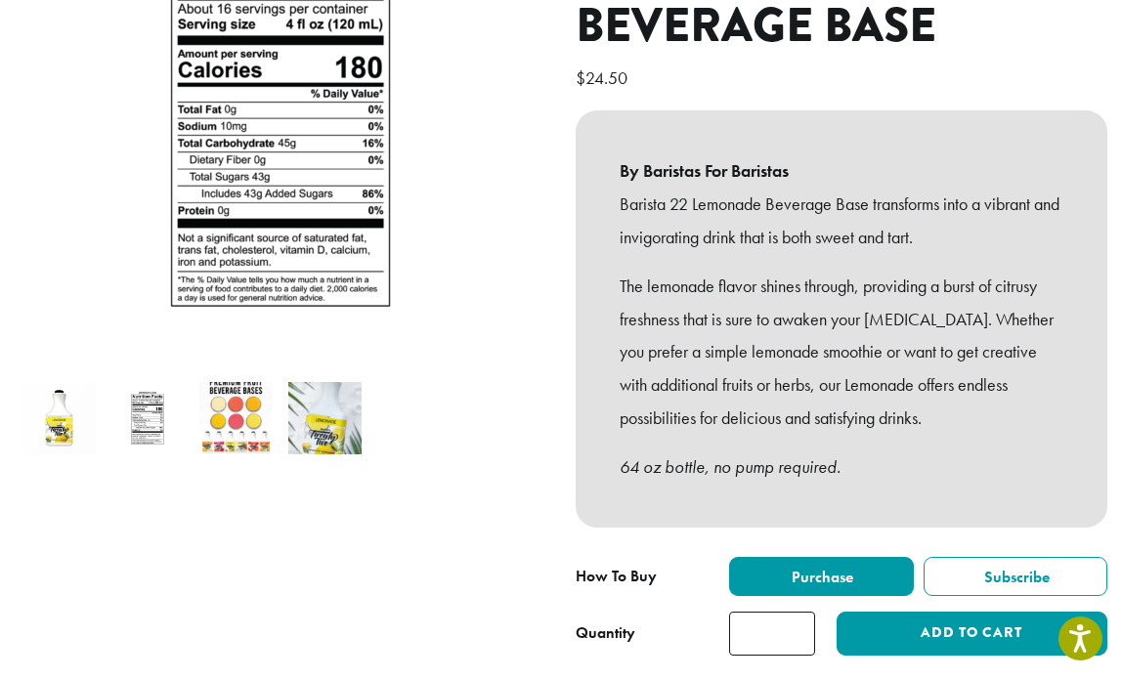
scroll to position [360, 0]
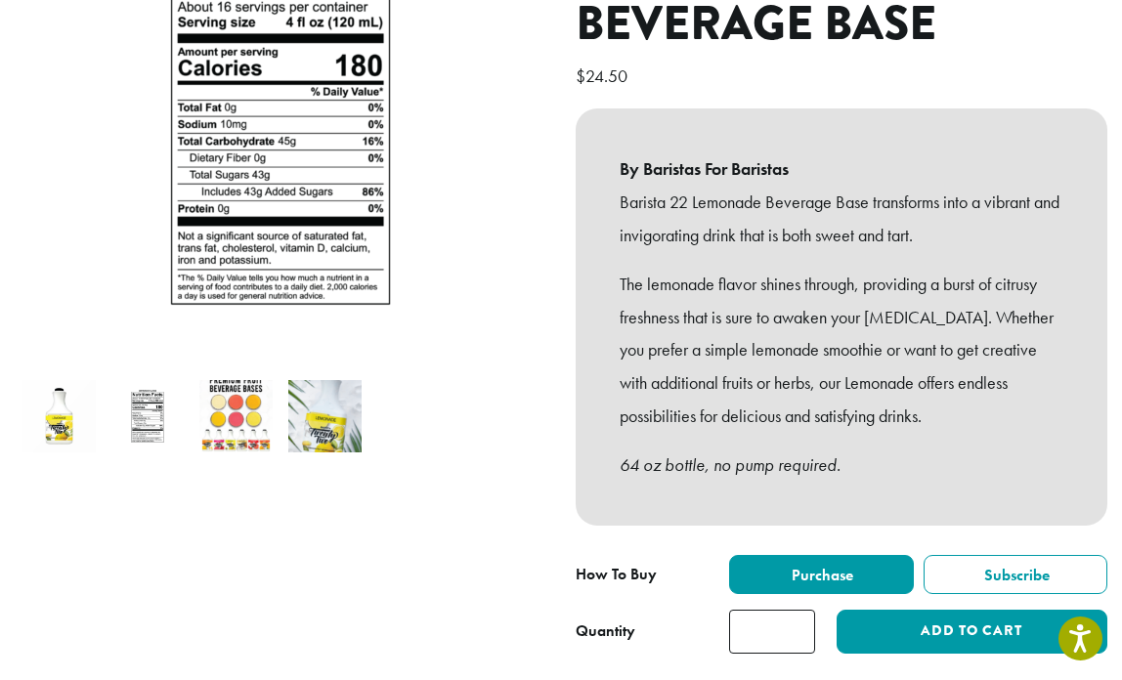
click at [240, 409] on img at bounding box center [235, 416] width 73 height 73
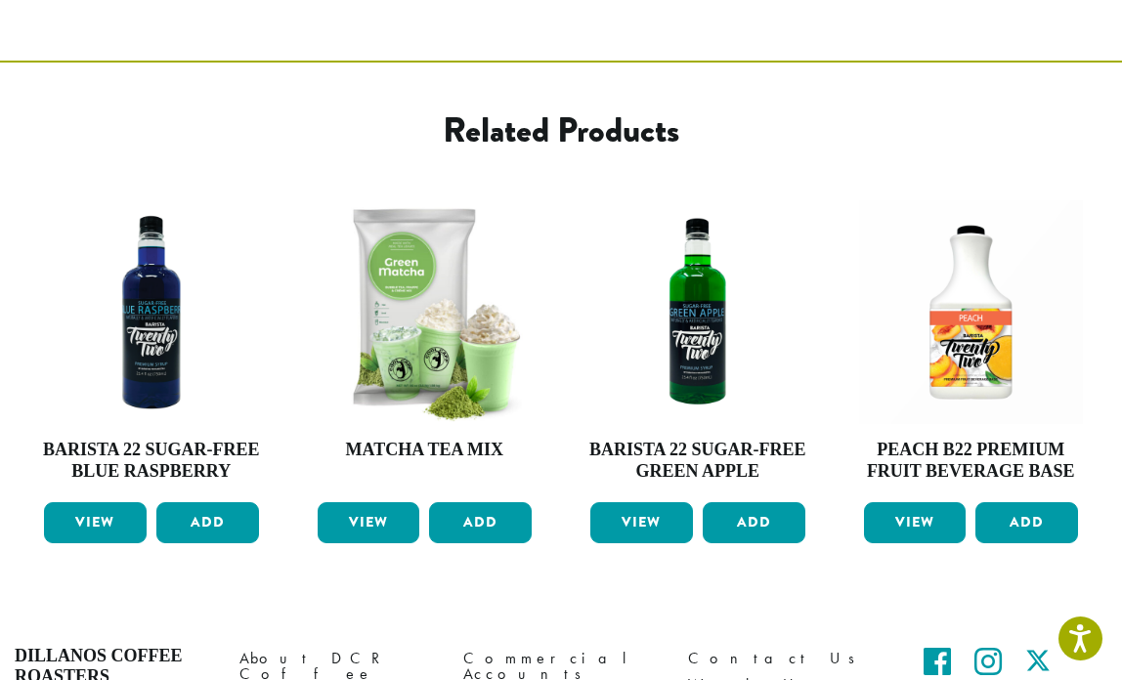
scroll to position [1023, 0]
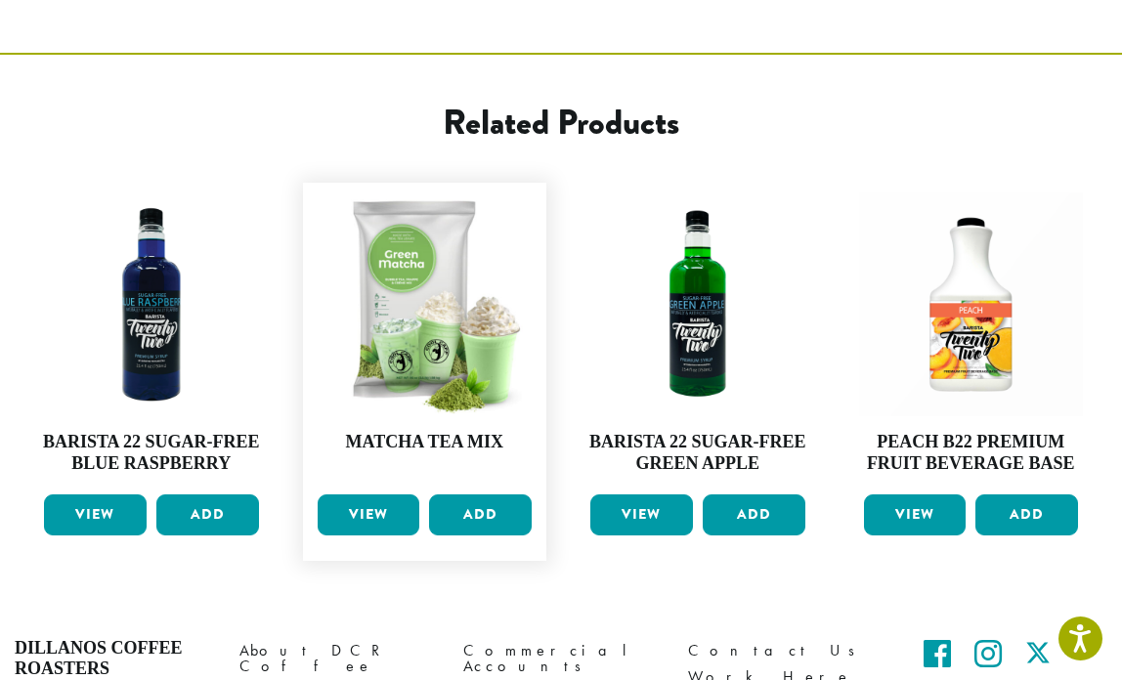
click at [364, 495] on link "View" at bounding box center [369, 515] width 103 height 41
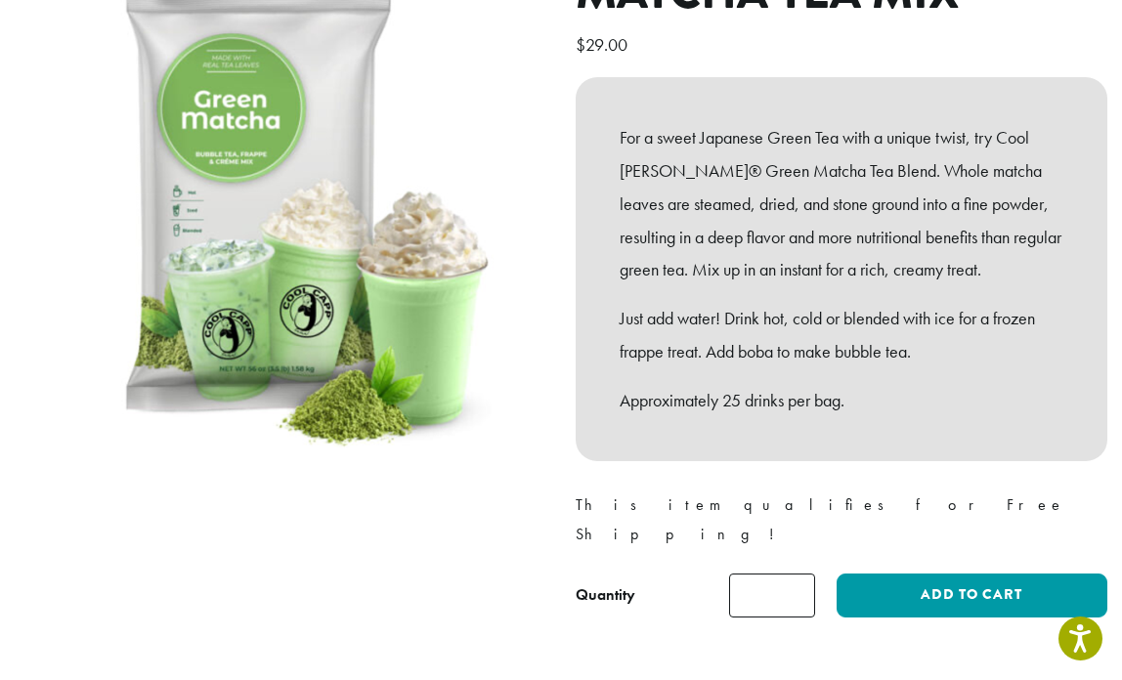
scroll to position [260, 0]
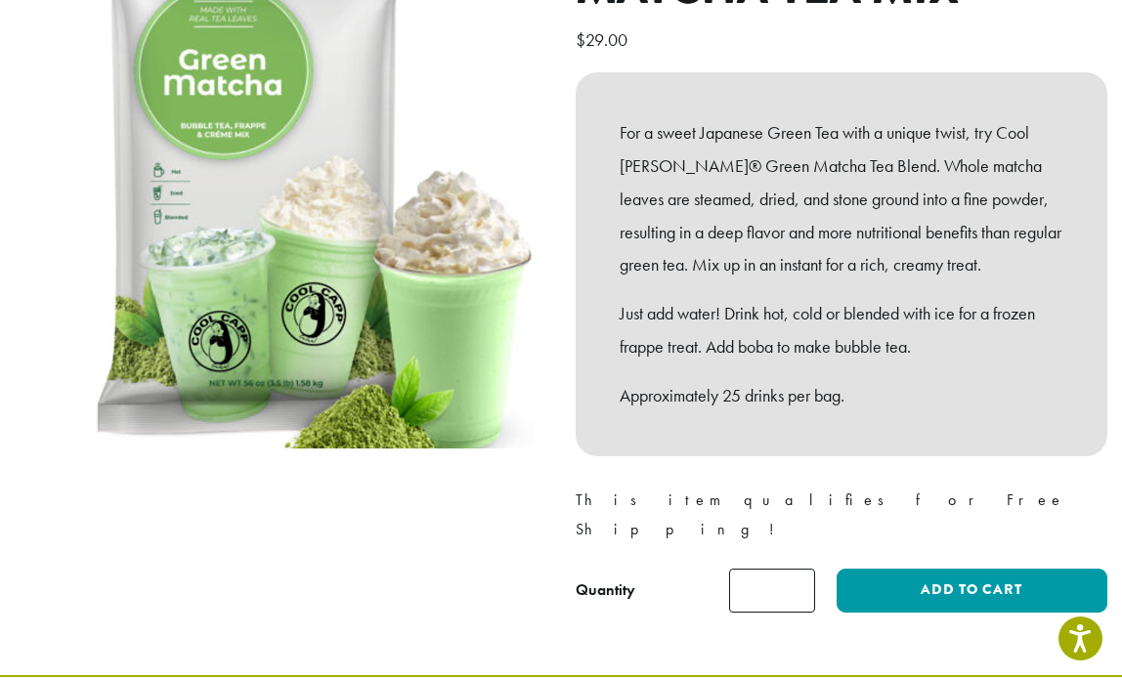
click at [260, 266] on img at bounding box center [282, 191] width 587 height 587
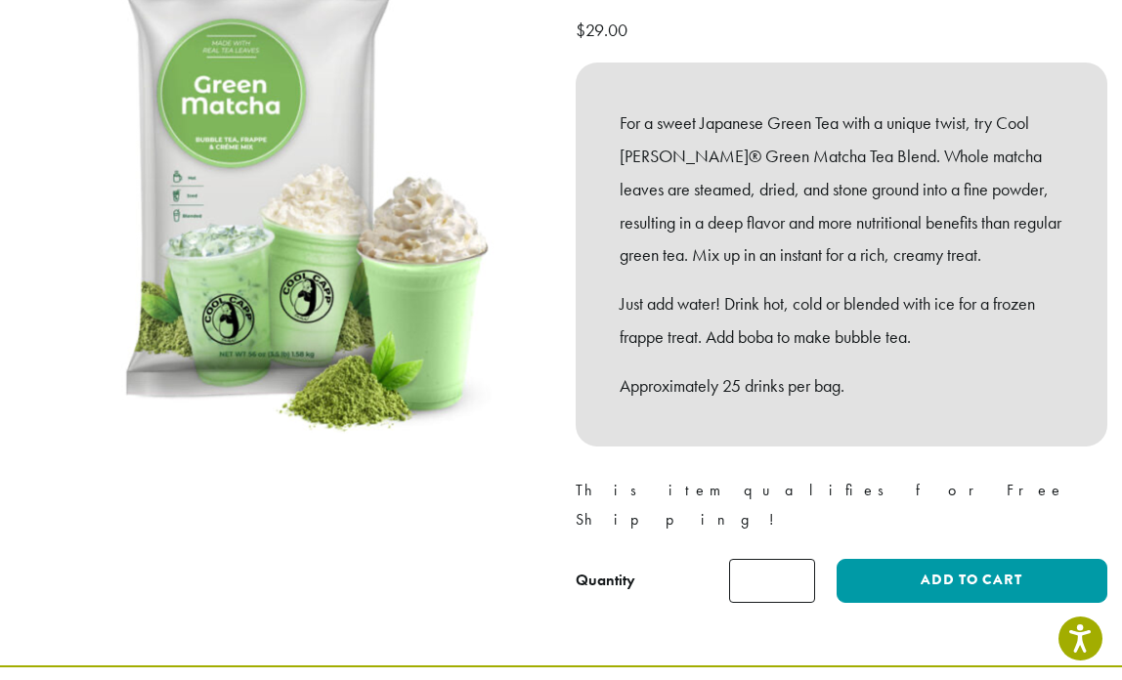
scroll to position [269, 0]
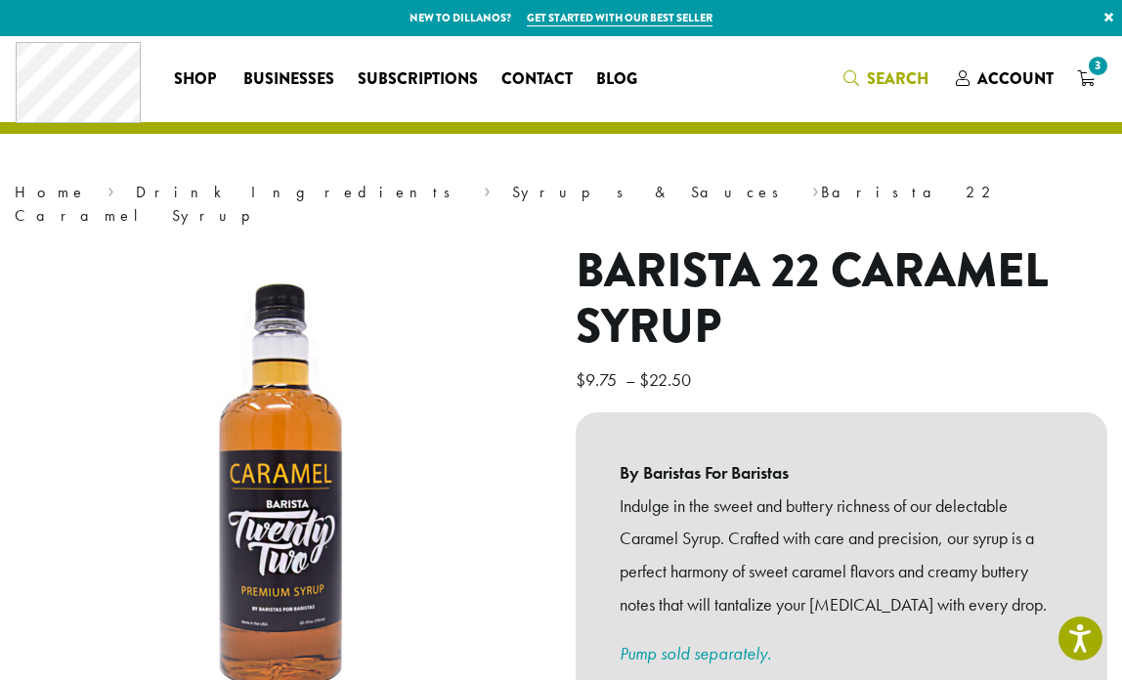
click at [876, 75] on span "Search" at bounding box center [898, 78] width 62 height 22
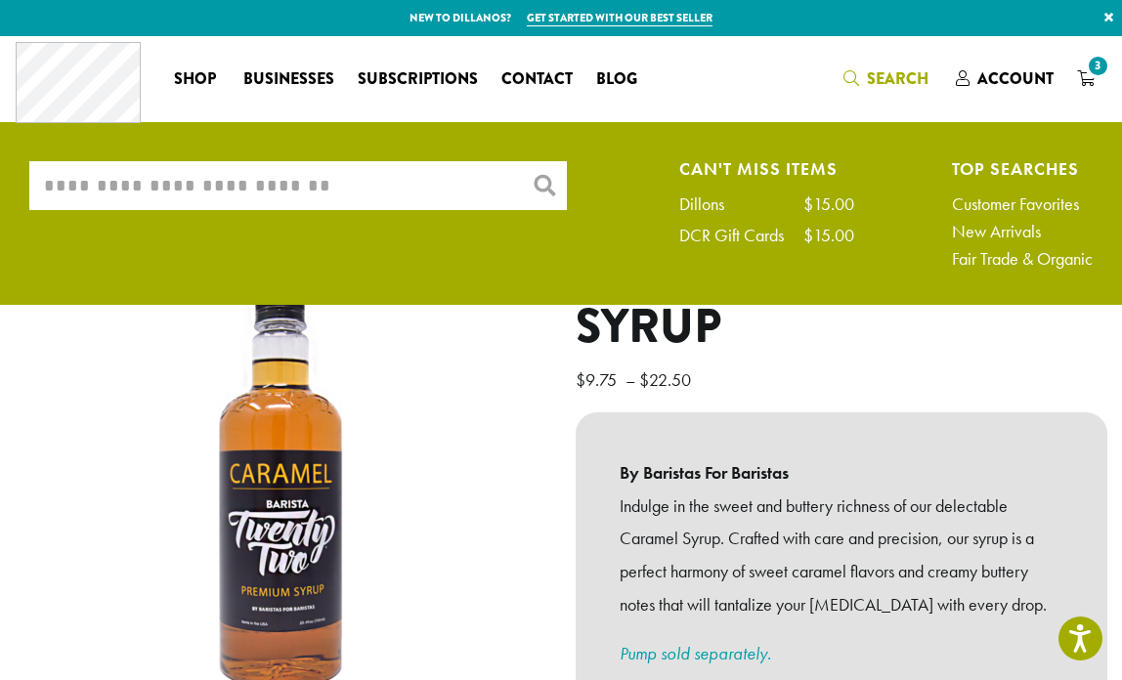
click at [417, 193] on input "What are you searching for?" at bounding box center [298, 185] width 538 height 49
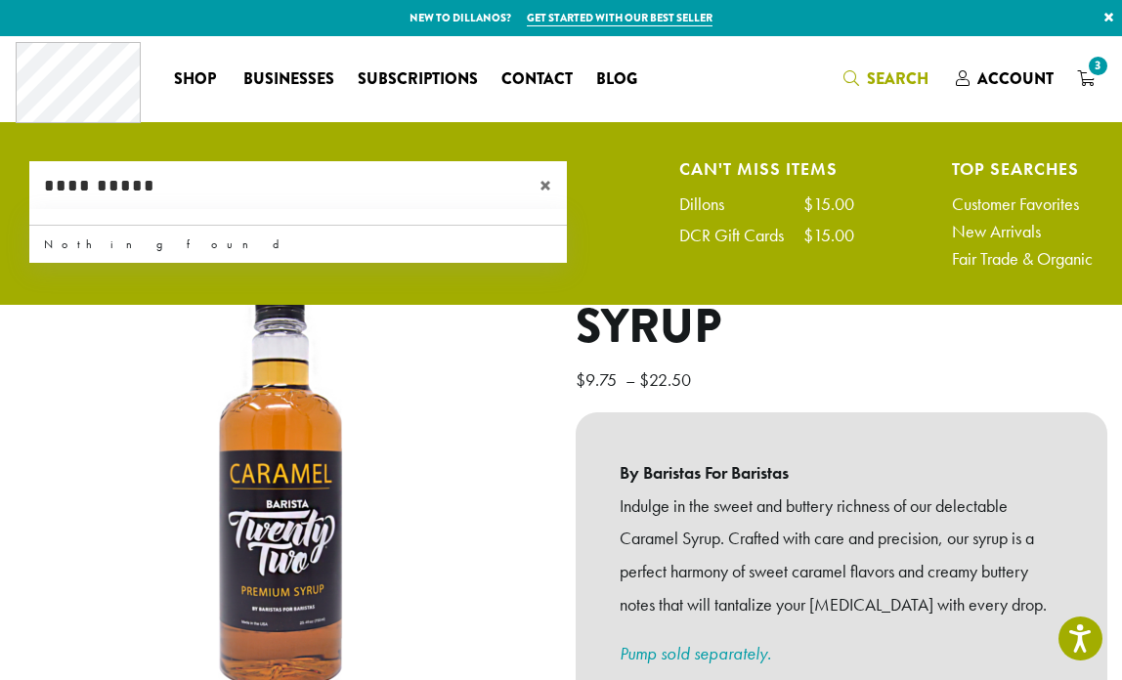
type input "**********"
